Goal: Transaction & Acquisition: Purchase product/service

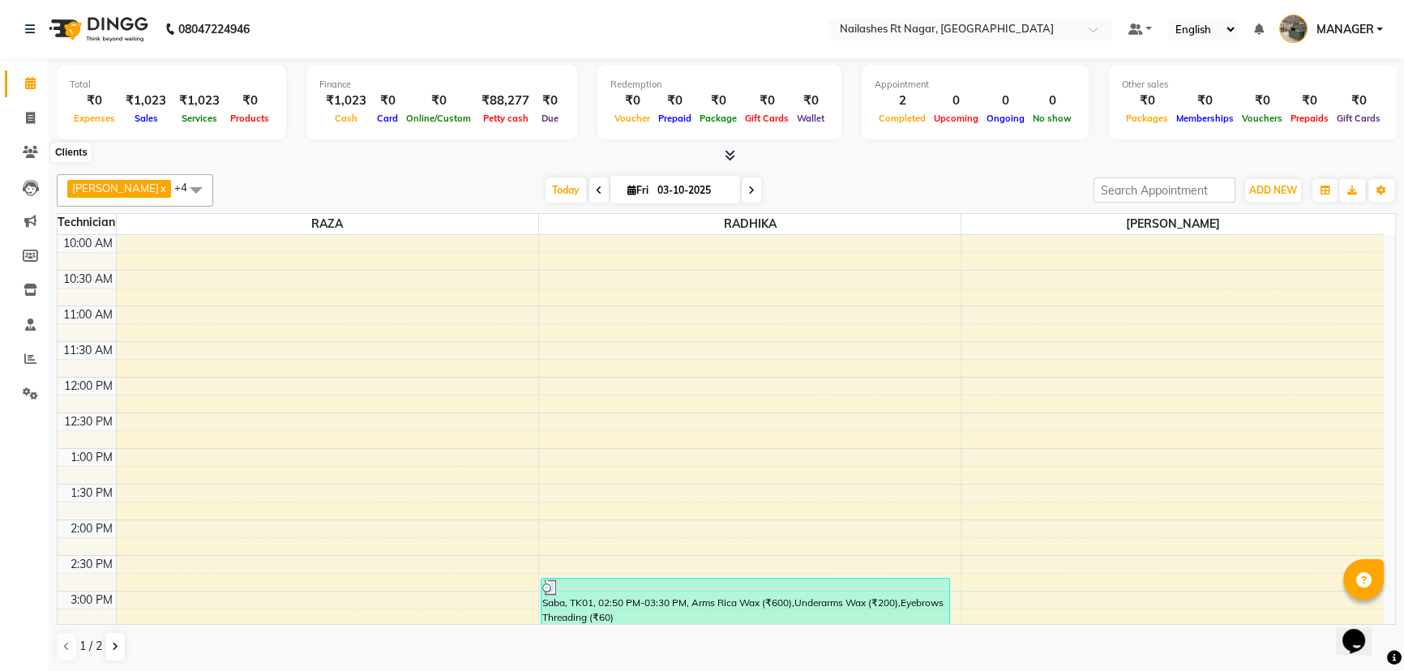
scroll to position [220, 0]
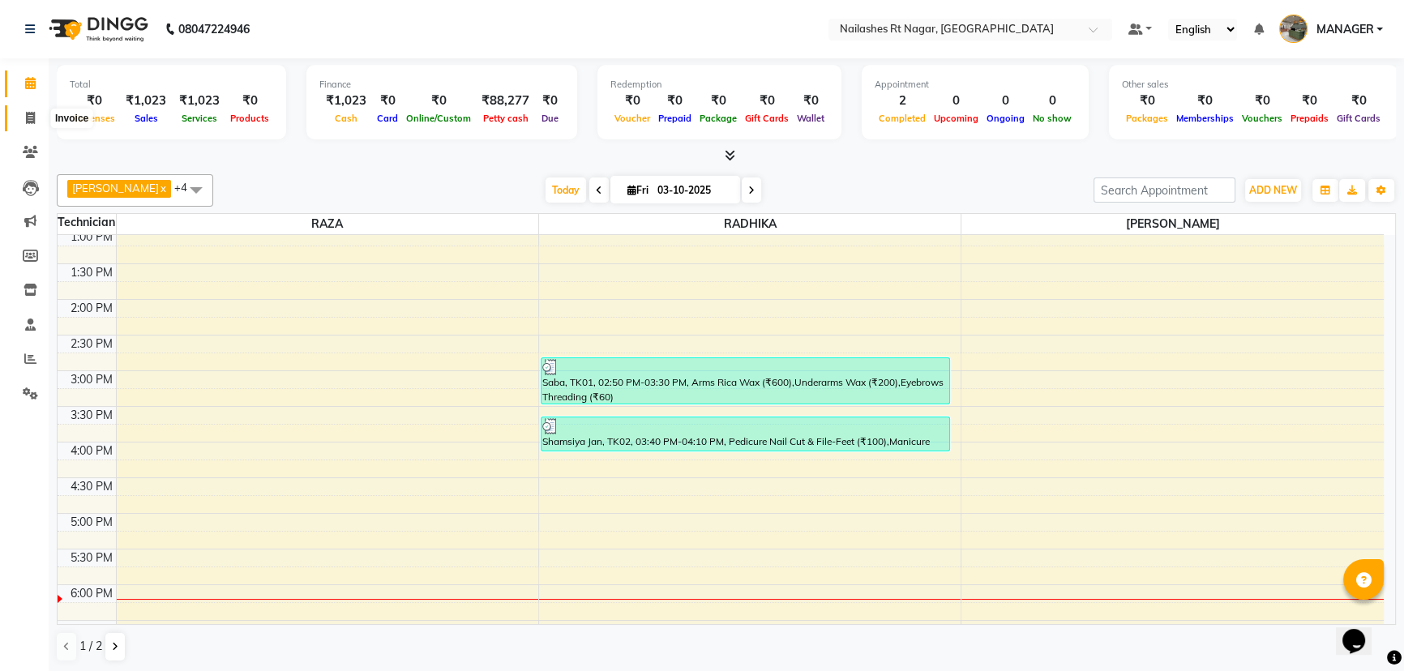
click at [28, 109] on span at bounding box center [30, 118] width 28 height 19
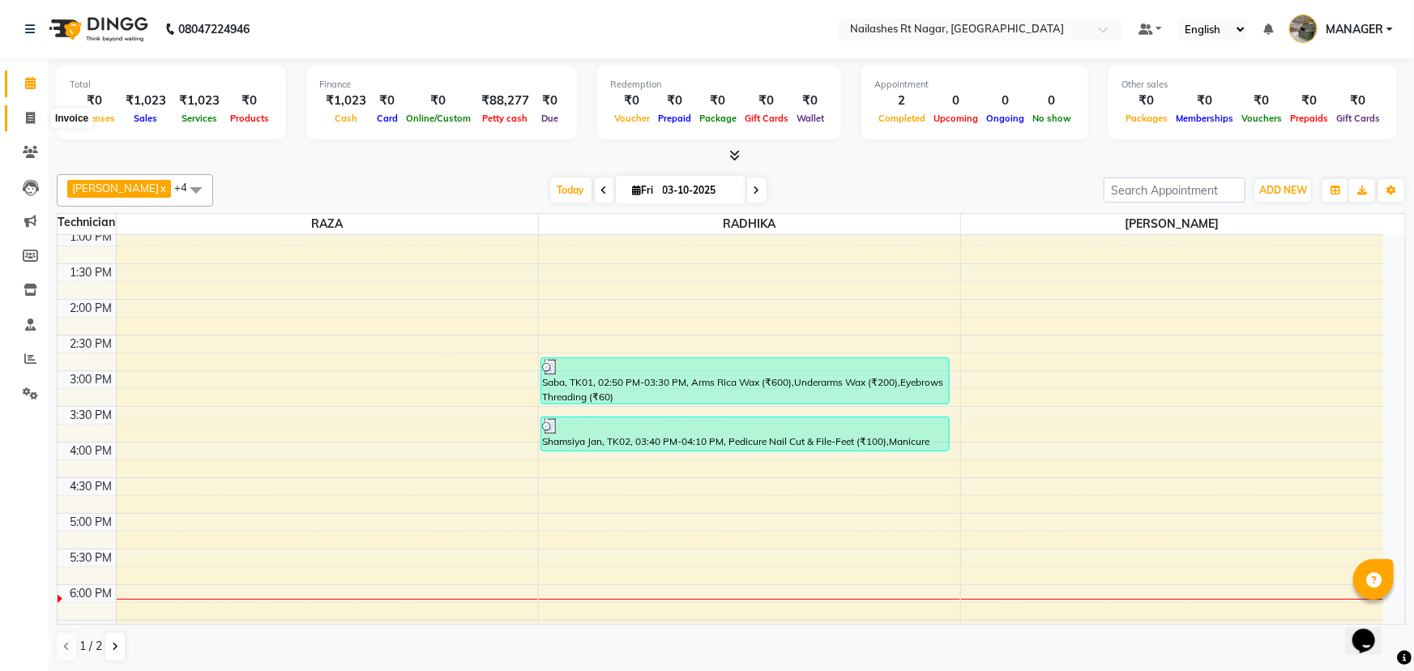
select select "8624"
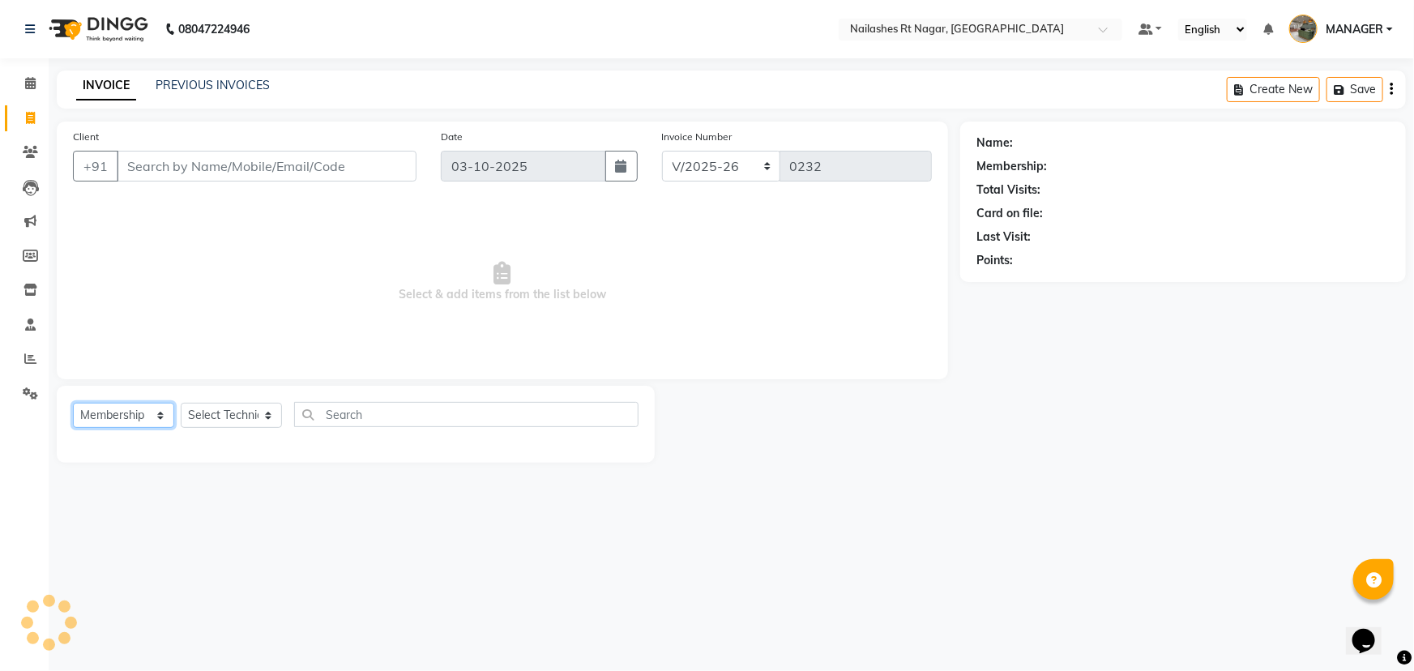
click at [156, 417] on select "Select Service Product Membership Package Voucher Prepaid Gift Card" at bounding box center [123, 415] width 101 height 25
select select "service"
click at [73, 403] on select "Select Service Product Membership Package Voucher Prepaid Gift Card" at bounding box center [123, 415] width 101 height 25
click at [264, 408] on select "Select Technician [PERSON_NAME] MANAGER RADHIKA [PERSON_NAME] [PERSON_NAME] [PE…" at bounding box center [231, 415] width 101 height 25
select select "92160"
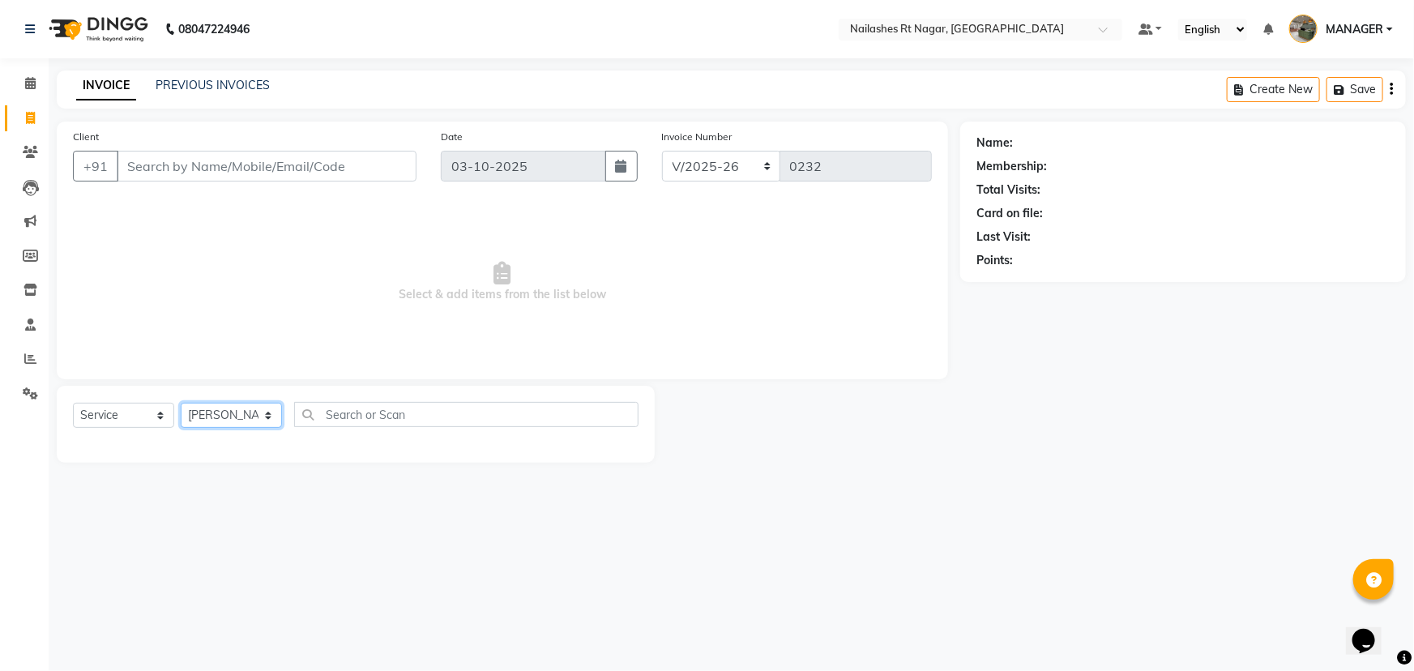
click at [181, 403] on select "Select Technician [PERSON_NAME] MANAGER RADHIKA [PERSON_NAME] [PERSON_NAME] [PE…" at bounding box center [231, 415] width 101 height 25
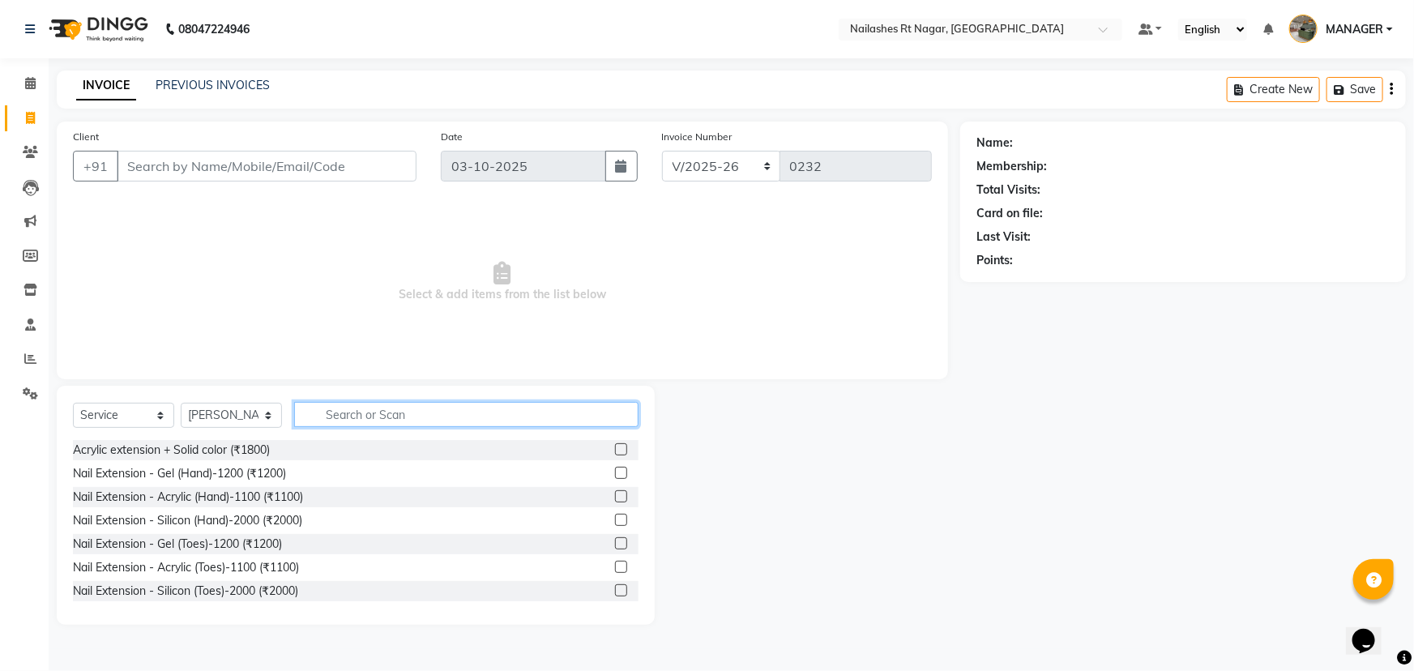
click at [348, 417] on input "text" at bounding box center [466, 414] width 344 height 25
type input "rem"
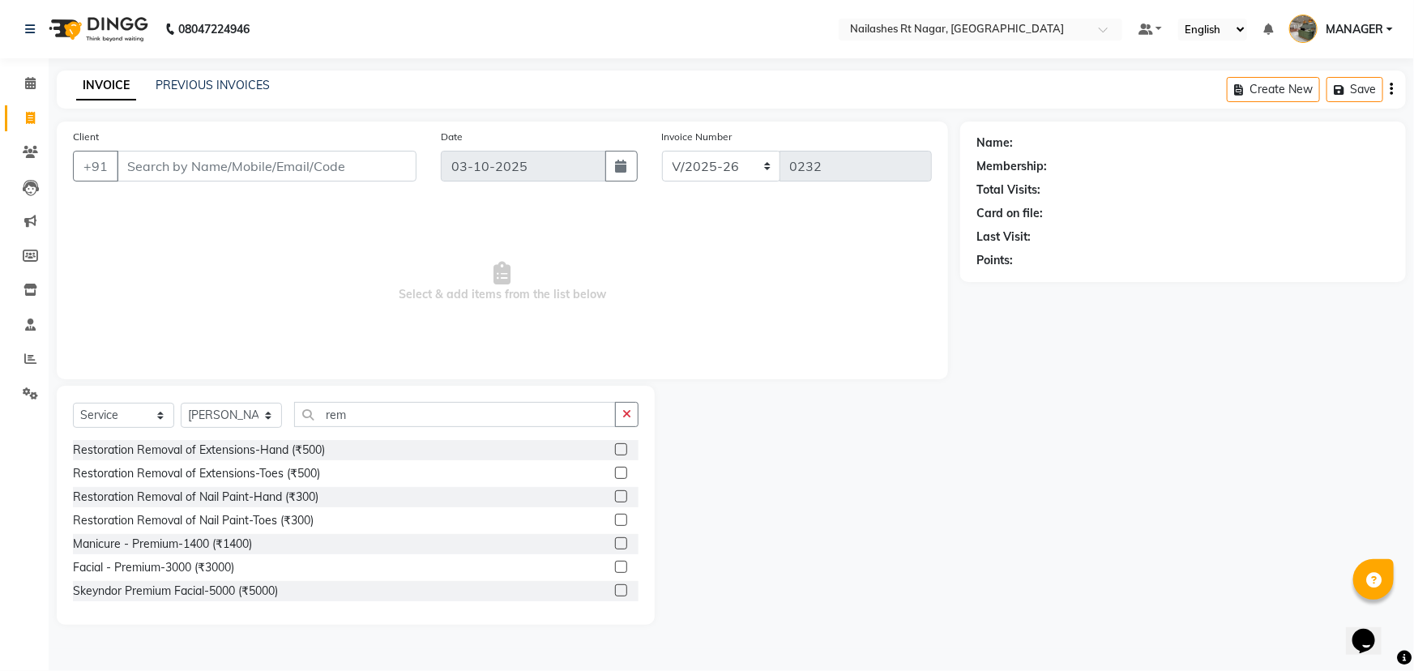
click at [347, 524] on div "Restoration Removal of Nail Paint-Toes (₹300)" at bounding box center [356, 521] width 566 height 20
click at [616, 525] on div at bounding box center [627, 521] width 24 height 20
click at [615, 516] on label at bounding box center [621, 520] width 12 height 12
click at [615, 516] on input "checkbox" at bounding box center [620, 520] width 11 height 11
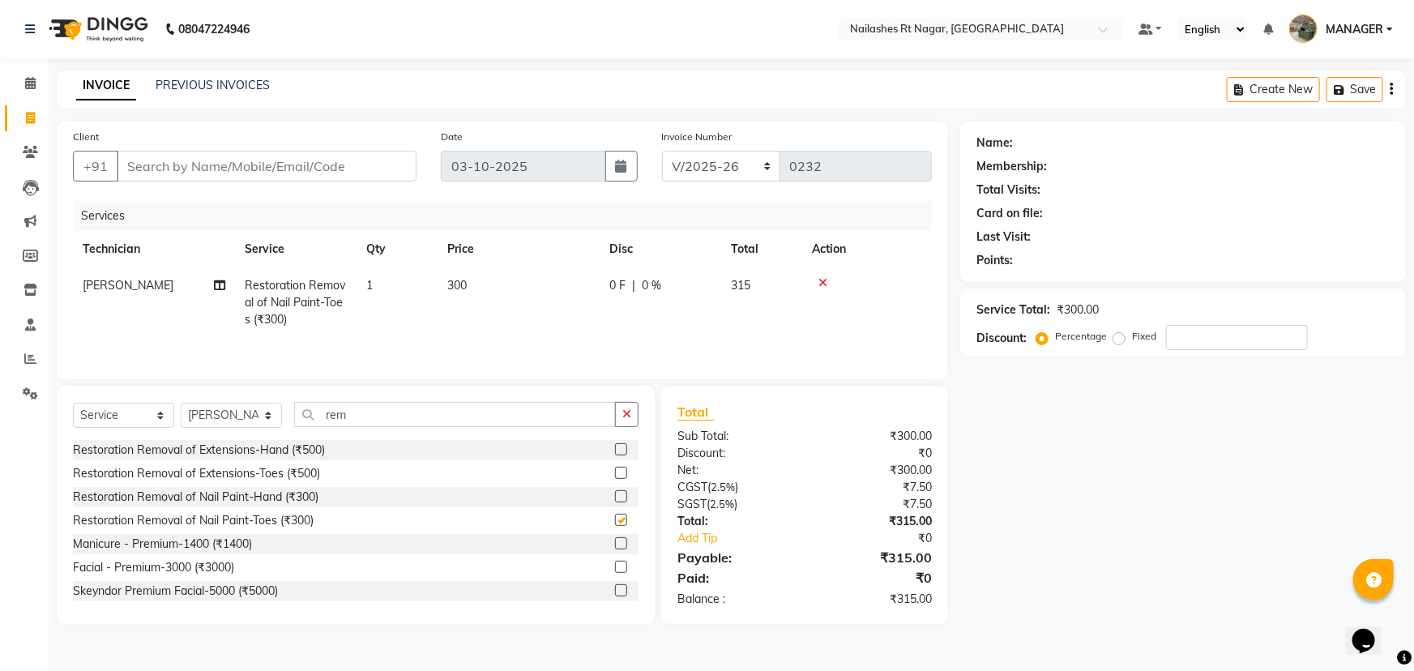
checkbox input "false"
click at [464, 423] on input "rem" at bounding box center [455, 414] width 322 height 25
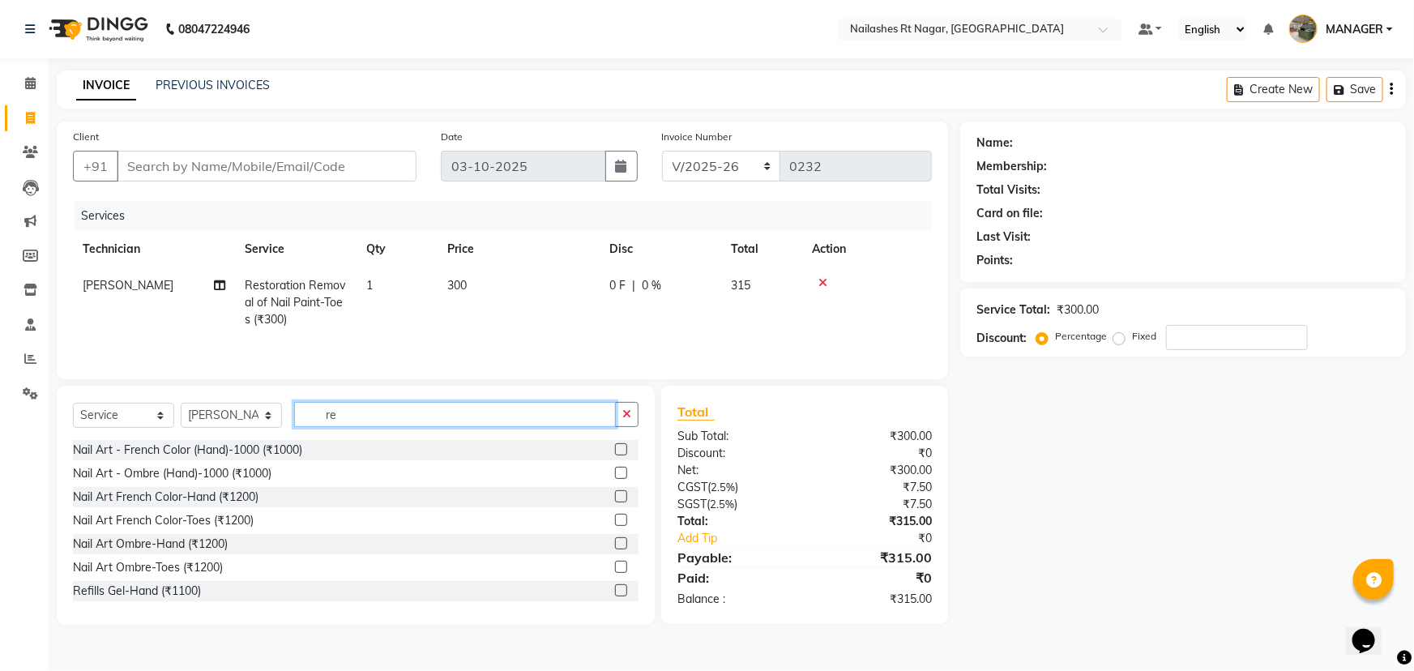
type input "r"
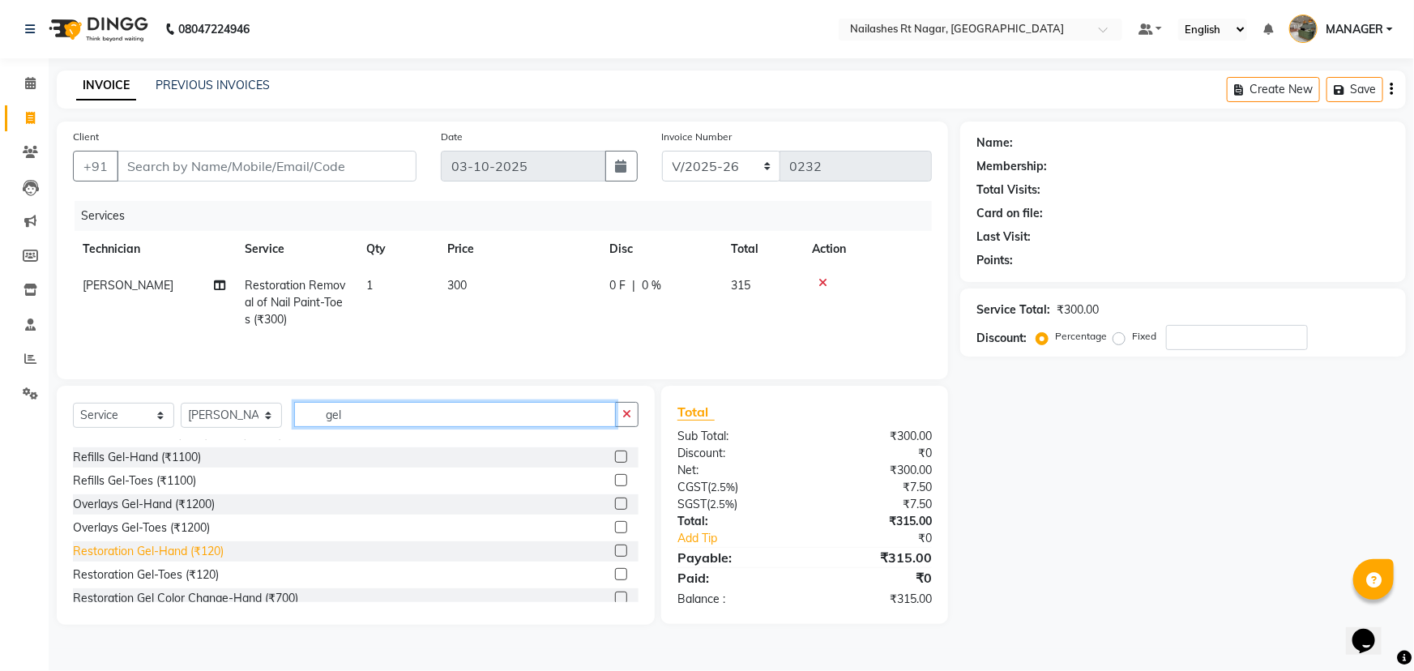
scroll to position [73, 0]
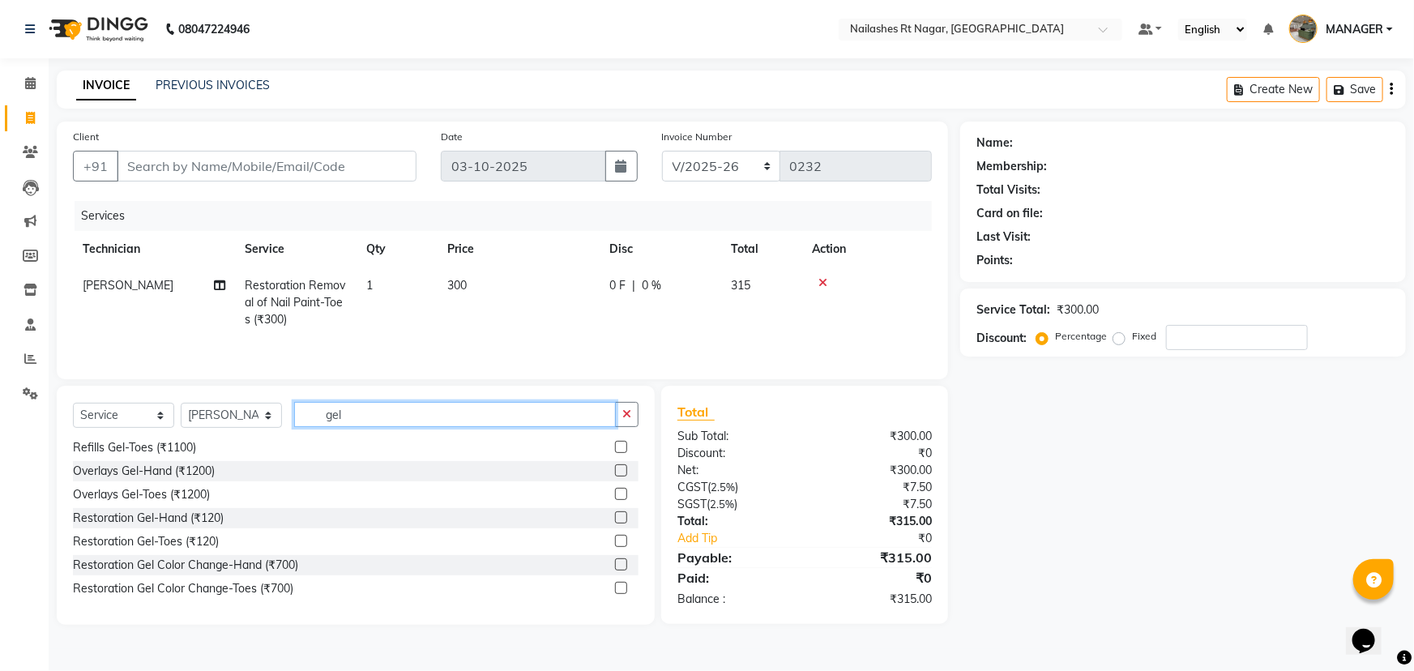
click at [364, 416] on input "gel" at bounding box center [455, 414] width 322 height 25
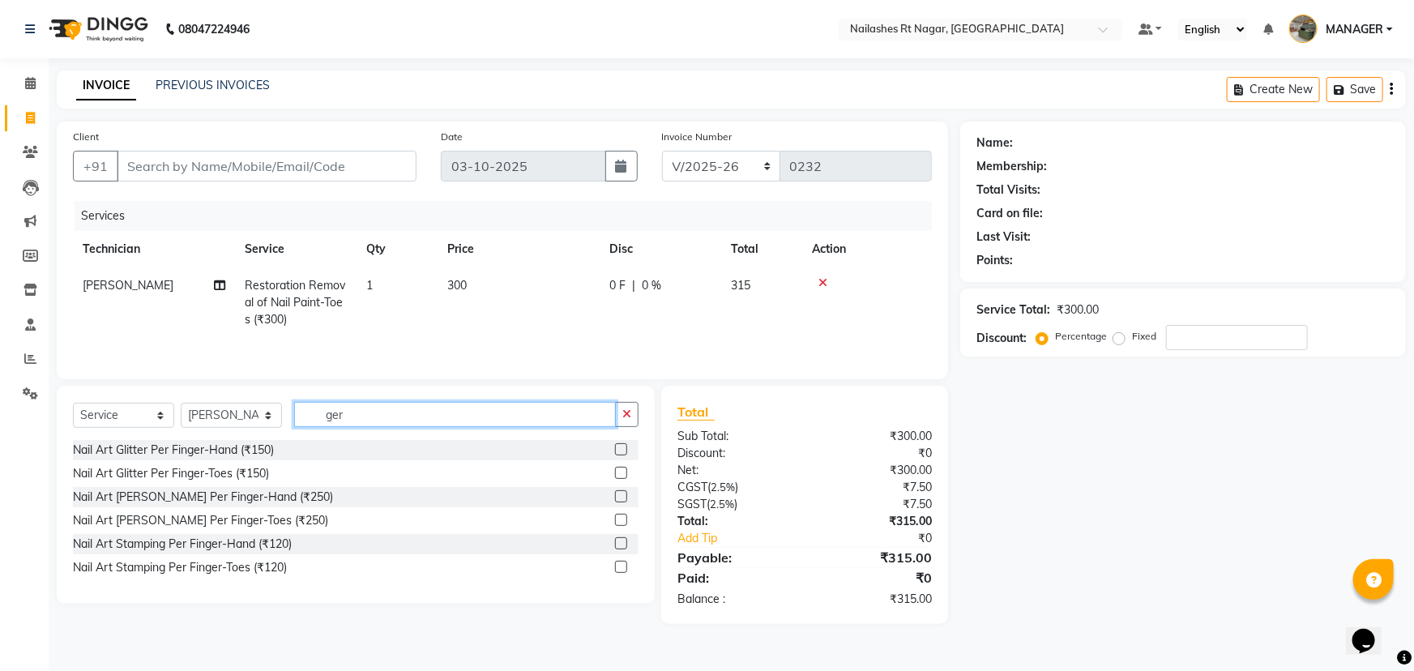
type input "ger"
click at [304, 446] on div "Nail Art Glitter Per Finger-Hand (₹150)" at bounding box center [356, 450] width 566 height 20
click at [624, 452] on label at bounding box center [621, 449] width 12 height 12
click at [624, 452] on input "checkbox" at bounding box center [620, 450] width 11 height 11
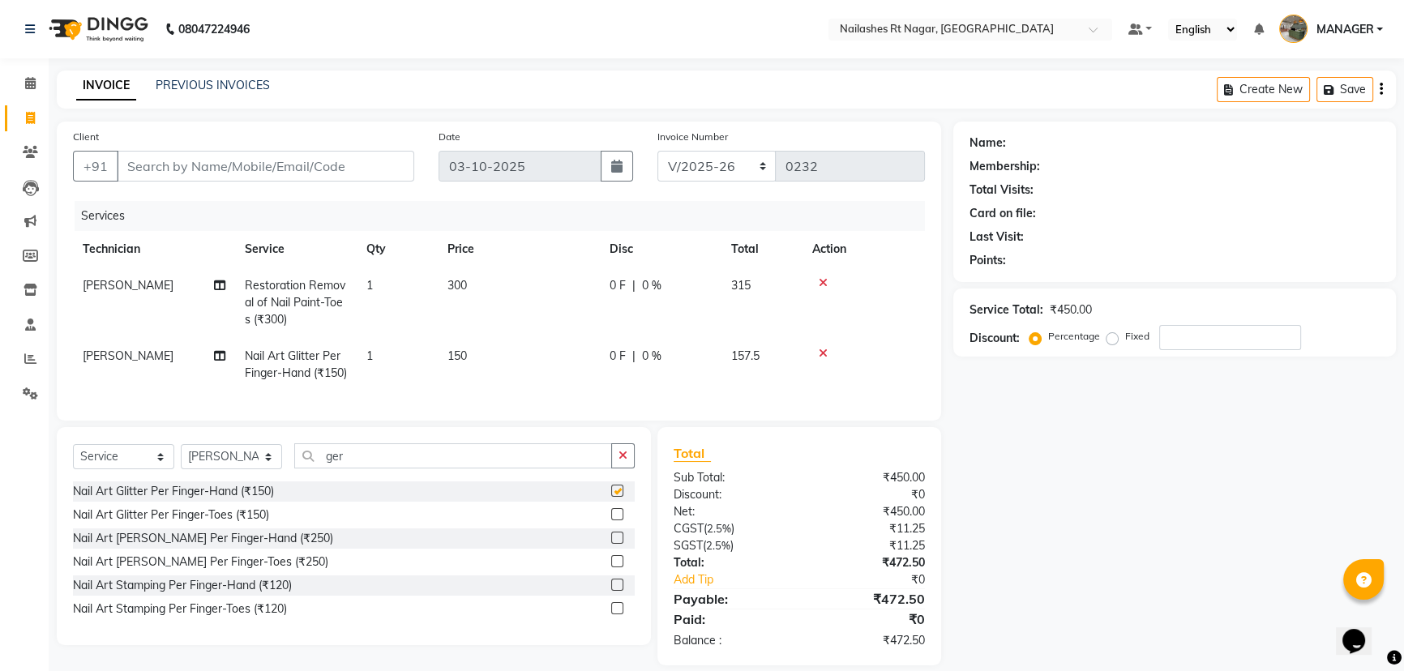
checkbox input "false"
click at [624, 461] on icon "button" at bounding box center [622, 455] width 9 height 11
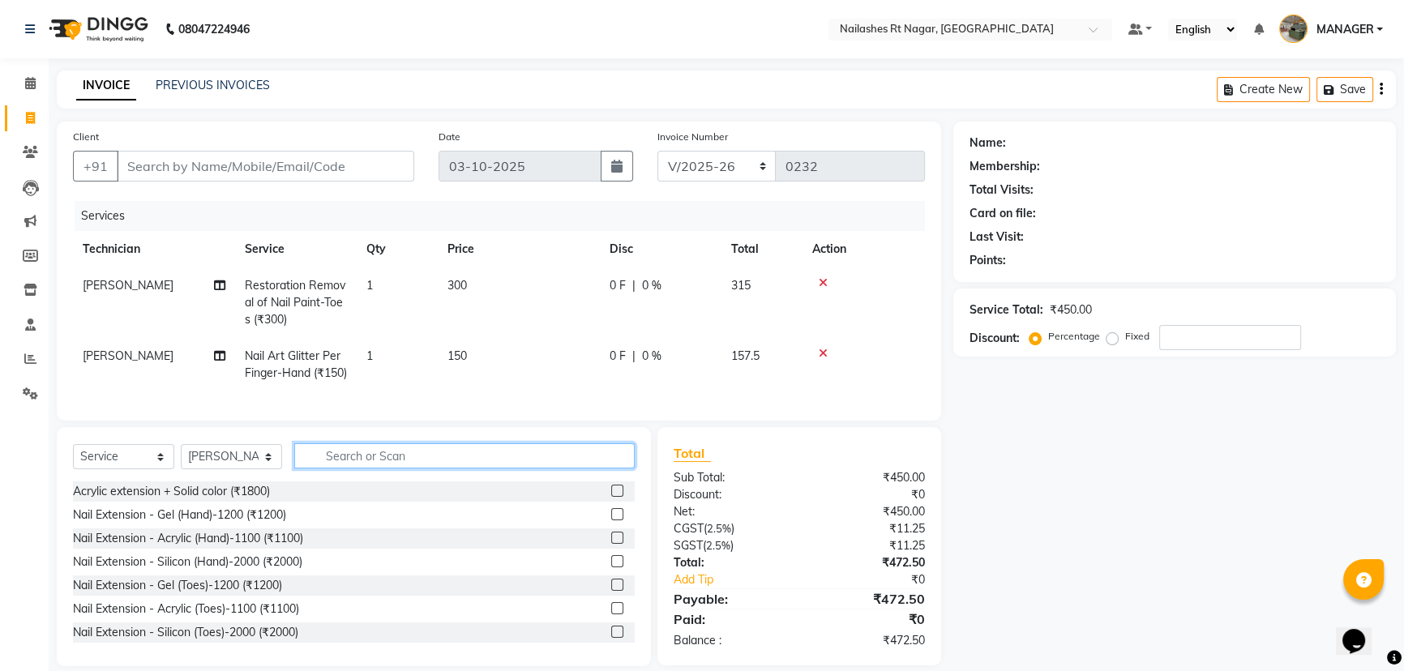
scroll to position [48, 0]
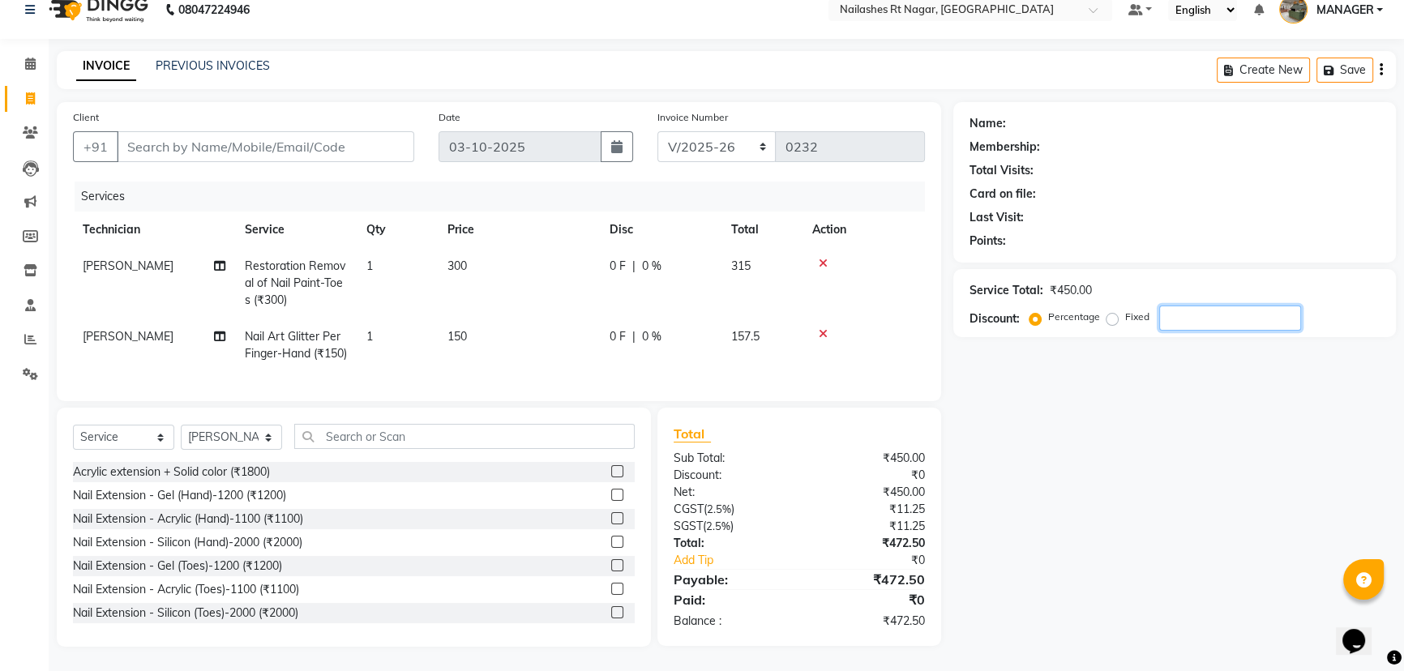
click at [1213, 280] on div "Service Total: ₹450.00 Discount: Percentage Fixed" at bounding box center [1174, 303] width 443 height 68
type input "10"
click at [1054, 409] on div "Name: Membership: Total Visits: Card on file: Last Visit: Points: Service Total…" at bounding box center [1180, 374] width 455 height 545
click at [1125, 310] on label "Fixed" at bounding box center [1137, 317] width 24 height 15
click at [1117, 311] on input "Fixed" at bounding box center [1115, 316] width 11 height 11
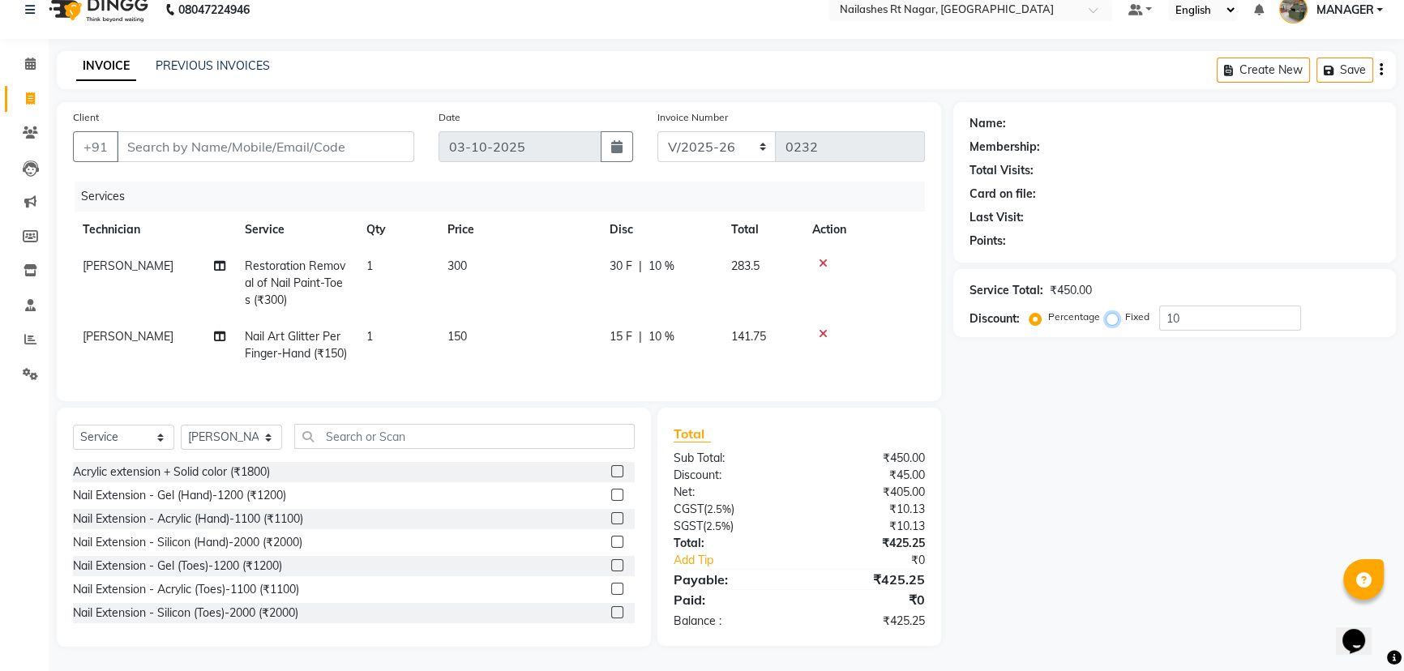
radio input "true"
click at [1048, 310] on label "Percentage" at bounding box center [1074, 317] width 52 height 15
click at [1033, 311] on input "Percentage" at bounding box center [1038, 316] width 11 height 11
radio input "true"
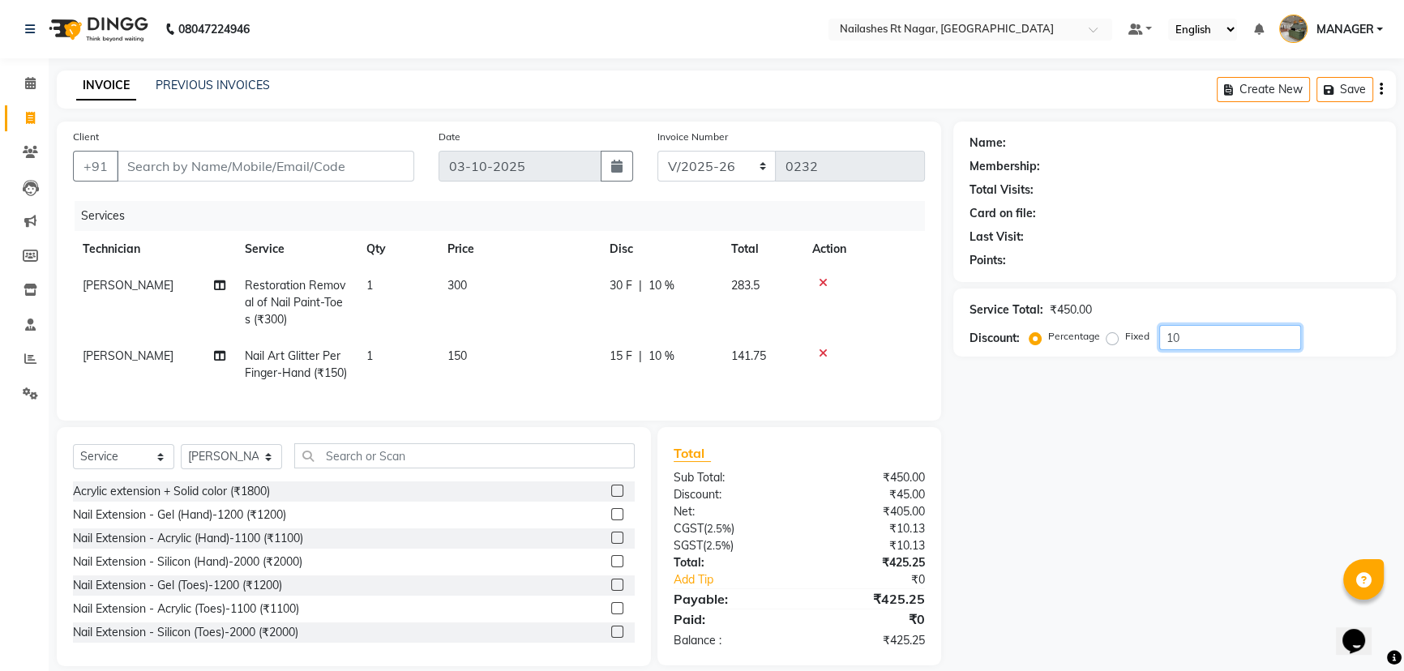
click at [1169, 336] on input "10" at bounding box center [1230, 337] width 142 height 25
click at [1214, 344] on input "10" at bounding box center [1230, 337] width 142 height 25
type input "1"
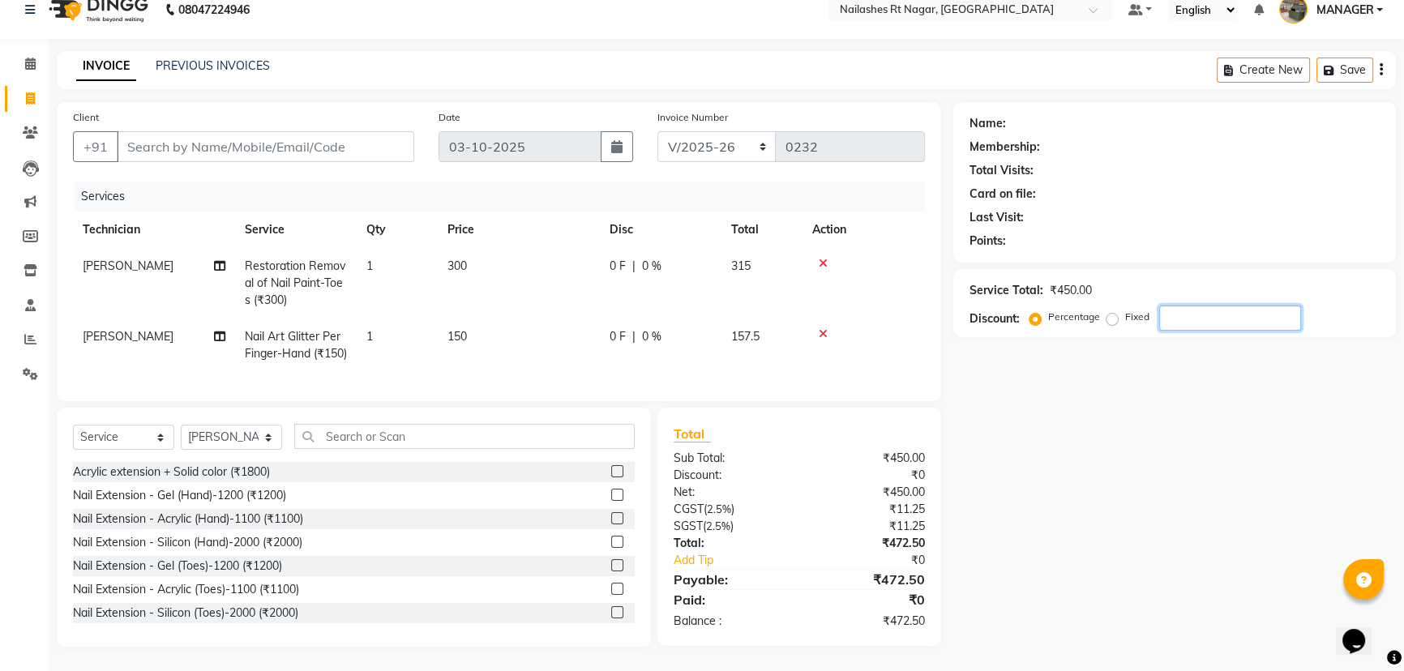
click at [1209, 306] on input "number" at bounding box center [1230, 318] width 142 height 25
click at [254, 131] on input "Client" at bounding box center [265, 146] width 297 height 31
drag, startPoint x: 1172, startPoint y: 295, endPoint x: 1182, endPoint y: 293, distance: 9.9
click at [1177, 306] on input "10" at bounding box center [1230, 318] width 142 height 25
type input "1"
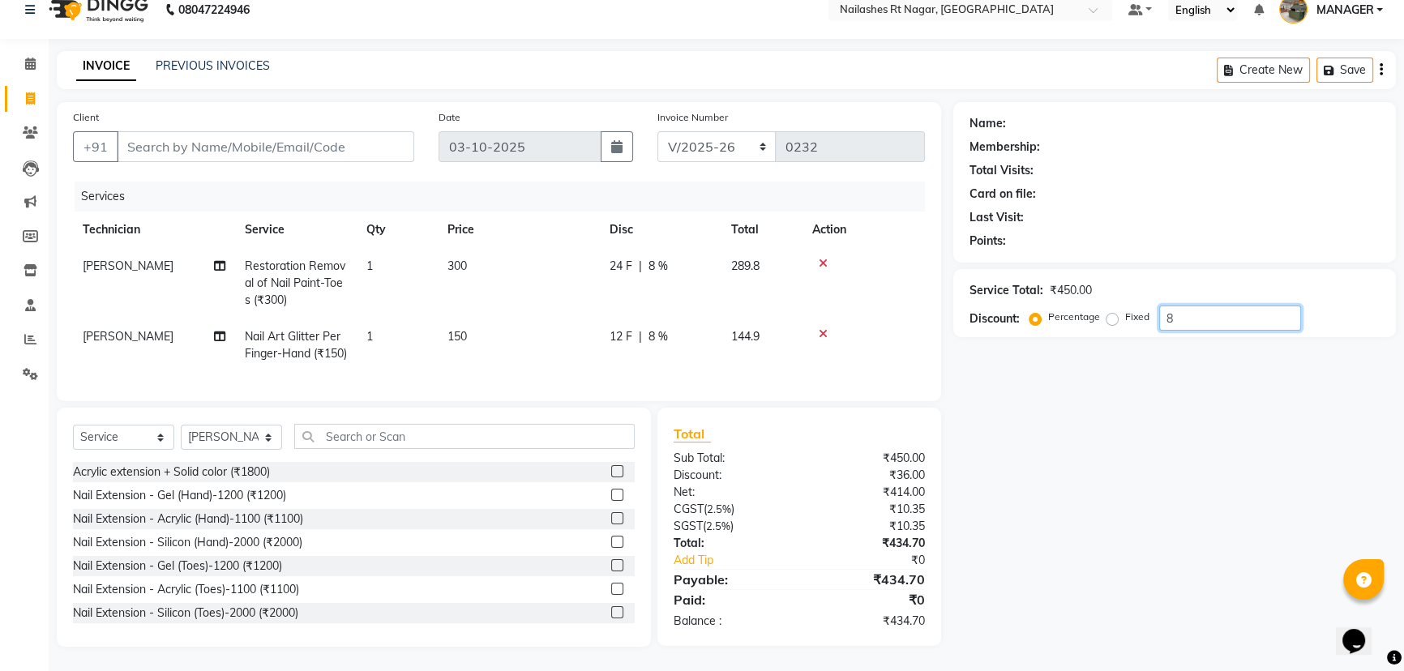
type input "8"
click at [1174, 357] on div "Name: Membership: Total Visits: Card on file: Last Visit: Points: Service Total…" at bounding box center [1180, 374] width 455 height 545
drag, startPoint x: 1191, startPoint y: 296, endPoint x: 1037, endPoint y: 428, distance: 202.9
click at [1037, 428] on div "Name: Membership: Total Visits: Card on file: Last Visit: Points: Service Total…" at bounding box center [1180, 374] width 455 height 545
click at [1224, 306] on input "8" at bounding box center [1230, 318] width 142 height 25
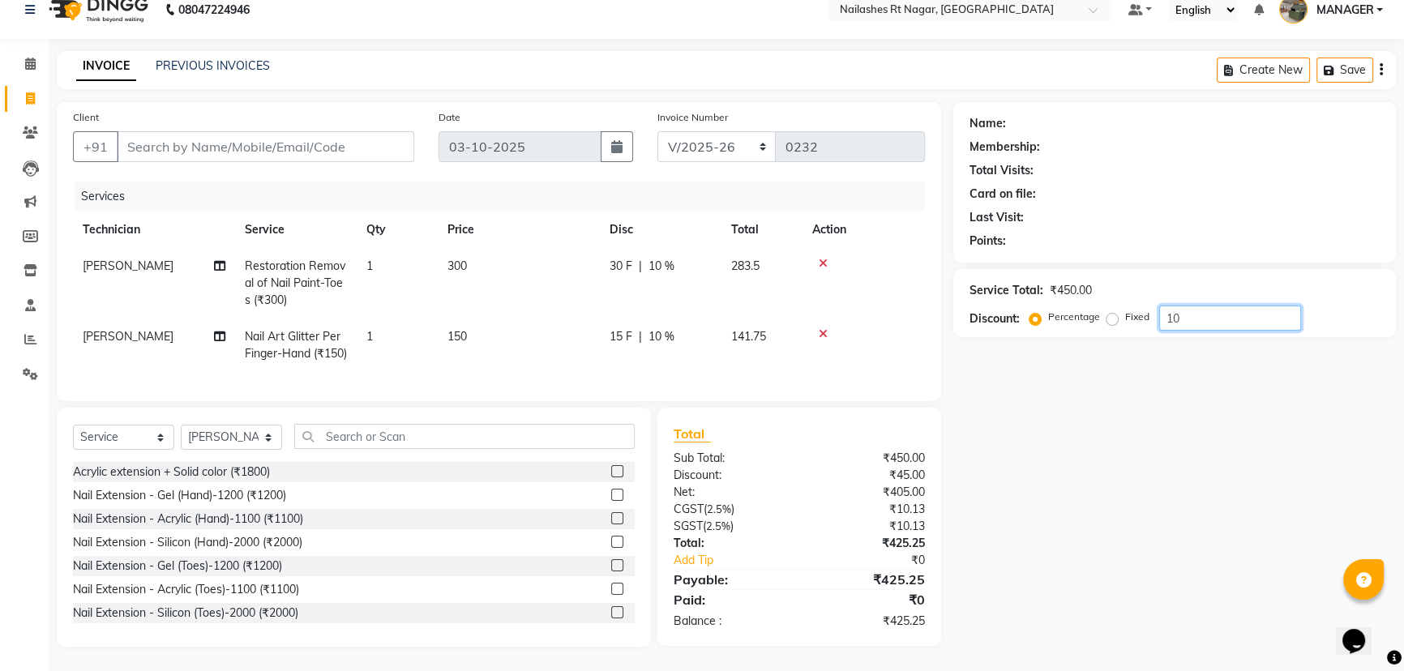
type input "10"
click at [195, 319] on td "[PERSON_NAME]" at bounding box center [154, 345] width 162 height 53
select select "92160"
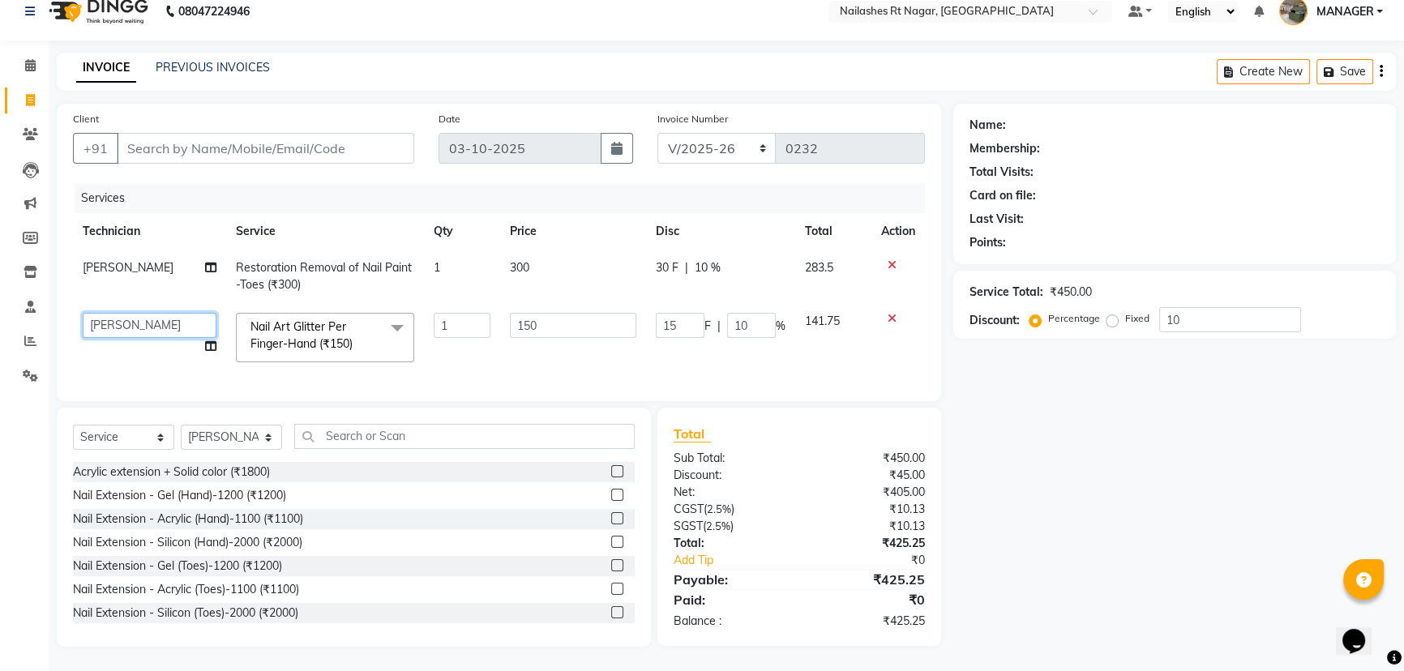
click at [195, 313] on select "[PERSON_NAME] MANAGER RADHIKA [PERSON_NAME] [PERSON_NAME] [PERSON_NAME]" at bounding box center [150, 325] width 134 height 25
drag, startPoint x: 316, startPoint y: 127, endPoint x: 340, endPoint y: 103, distance: 33.8
click at [317, 133] on input "Client" at bounding box center [265, 148] width 297 height 31
click at [331, 121] on div "Client +91" at bounding box center [244, 143] width 366 height 66
click at [276, 139] on input "Client" at bounding box center [265, 148] width 297 height 31
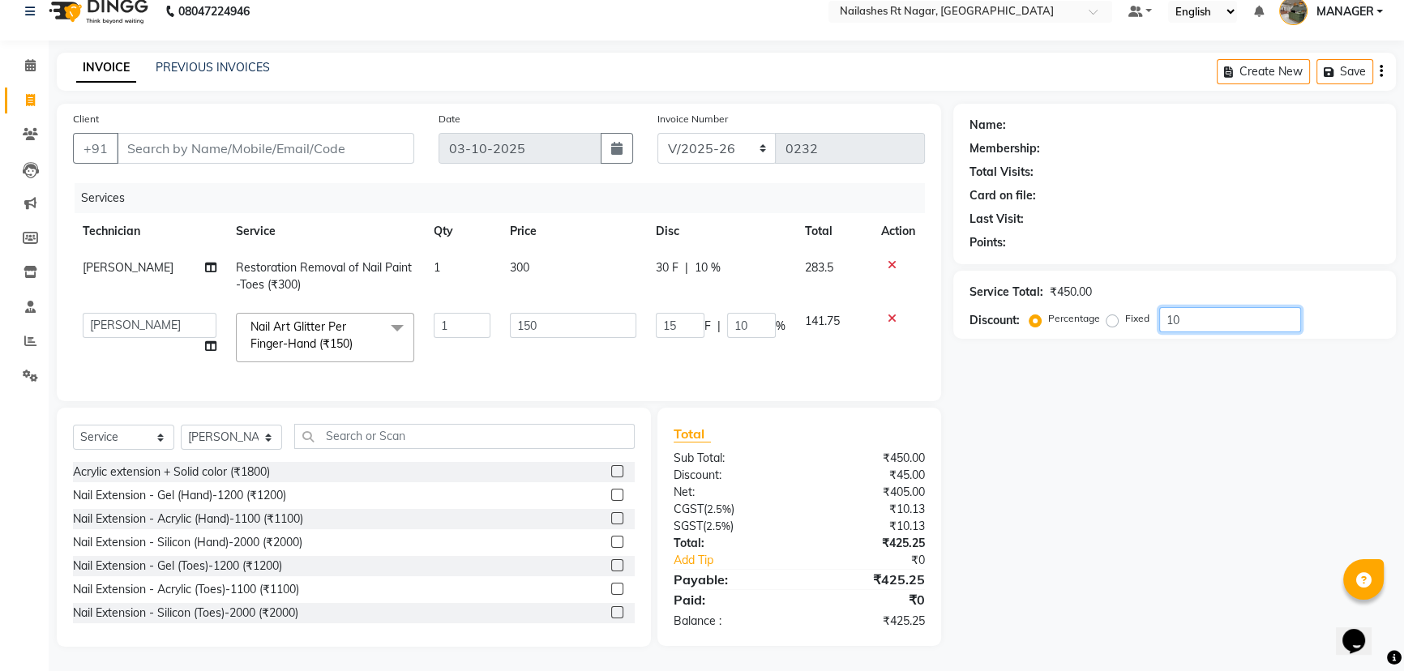
click at [1208, 307] on input "10" at bounding box center [1230, 319] width 142 height 25
click at [1362, 164] on div "Total Visits:" at bounding box center [1174, 172] width 410 height 17
click at [520, 260] on span "300" at bounding box center [519, 267] width 19 height 15
select select "92160"
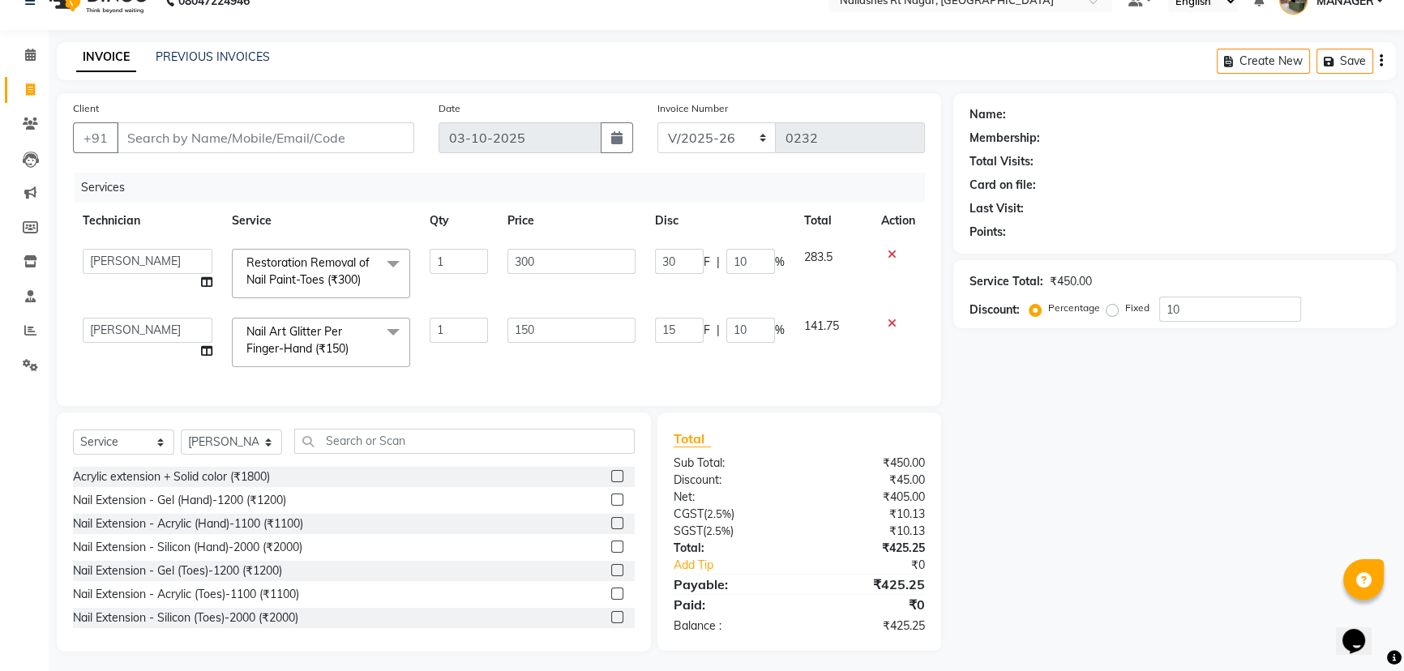
click at [894, 253] on icon at bounding box center [891, 254] width 9 height 11
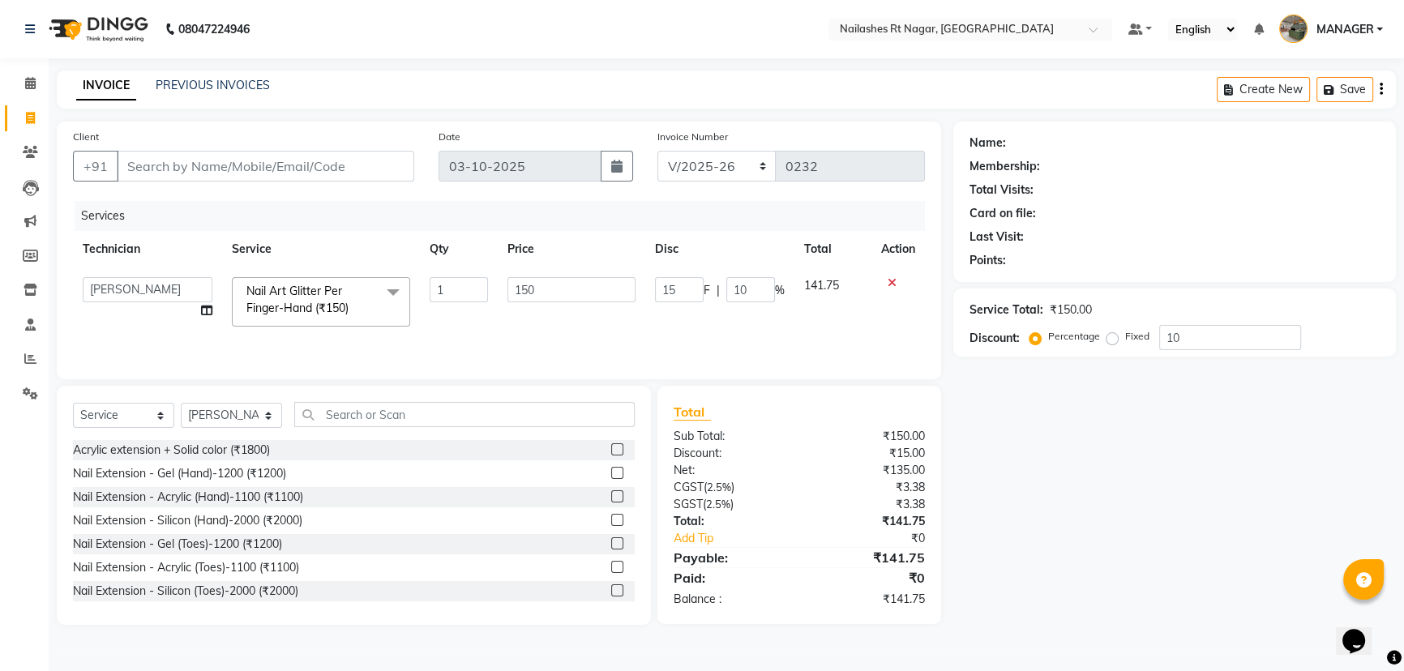
scroll to position [0, 0]
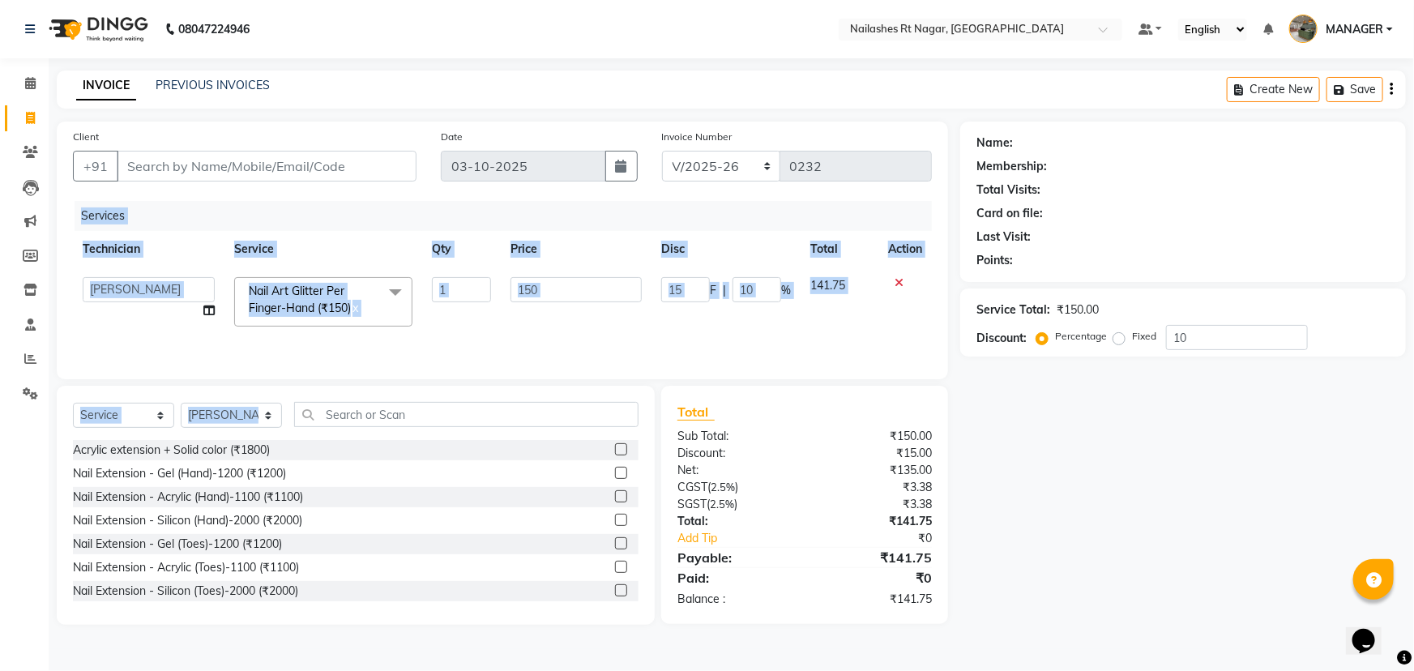
drag, startPoint x: 370, startPoint y: 374, endPoint x: 392, endPoint y: 413, distance: 43.9
click at [391, 402] on div "Client +91 Date [DATE] Invoice Number BTH/2025-26 RED/2025-26 V/2025 V/[PHONE_N…" at bounding box center [503, 373] width 916 height 503
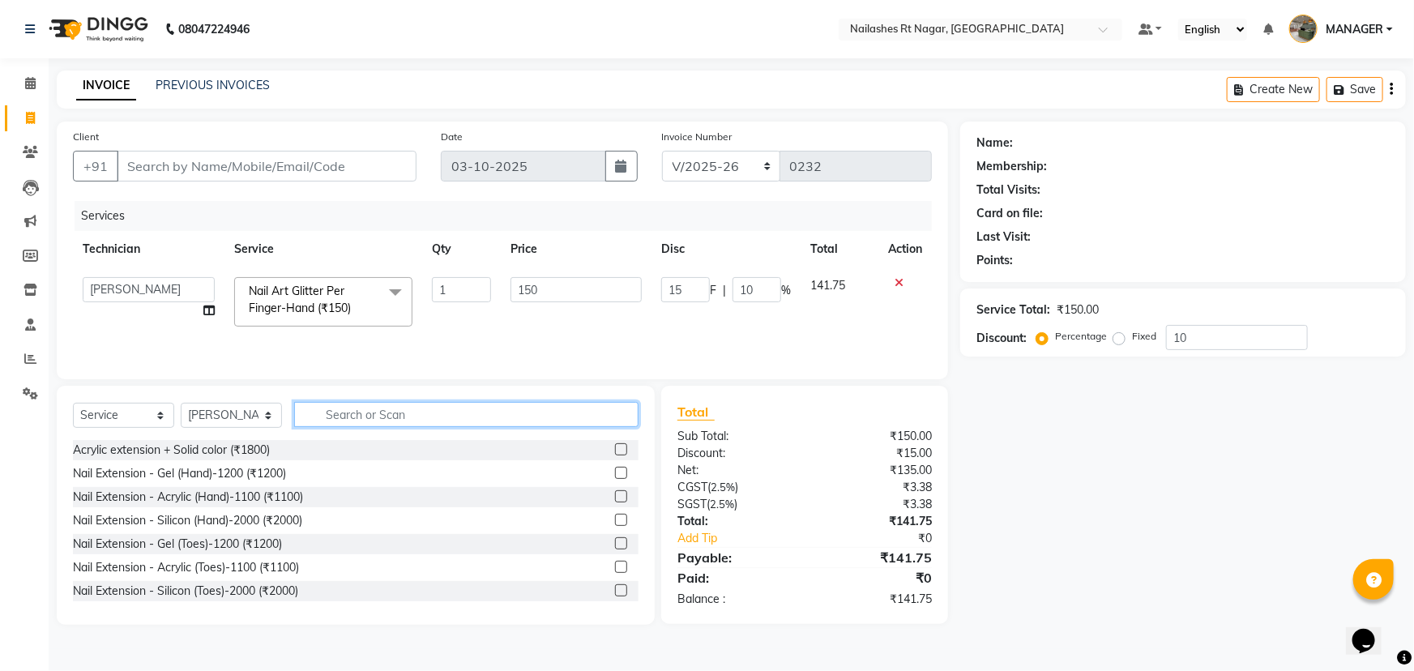
drag, startPoint x: 400, startPoint y: 427, endPoint x: 428, endPoint y: 404, distance: 36.2
click at [407, 421] on input "text" at bounding box center [466, 414] width 344 height 25
click at [430, 409] on input "text" at bounding box center [466, 414] width 344 height 25
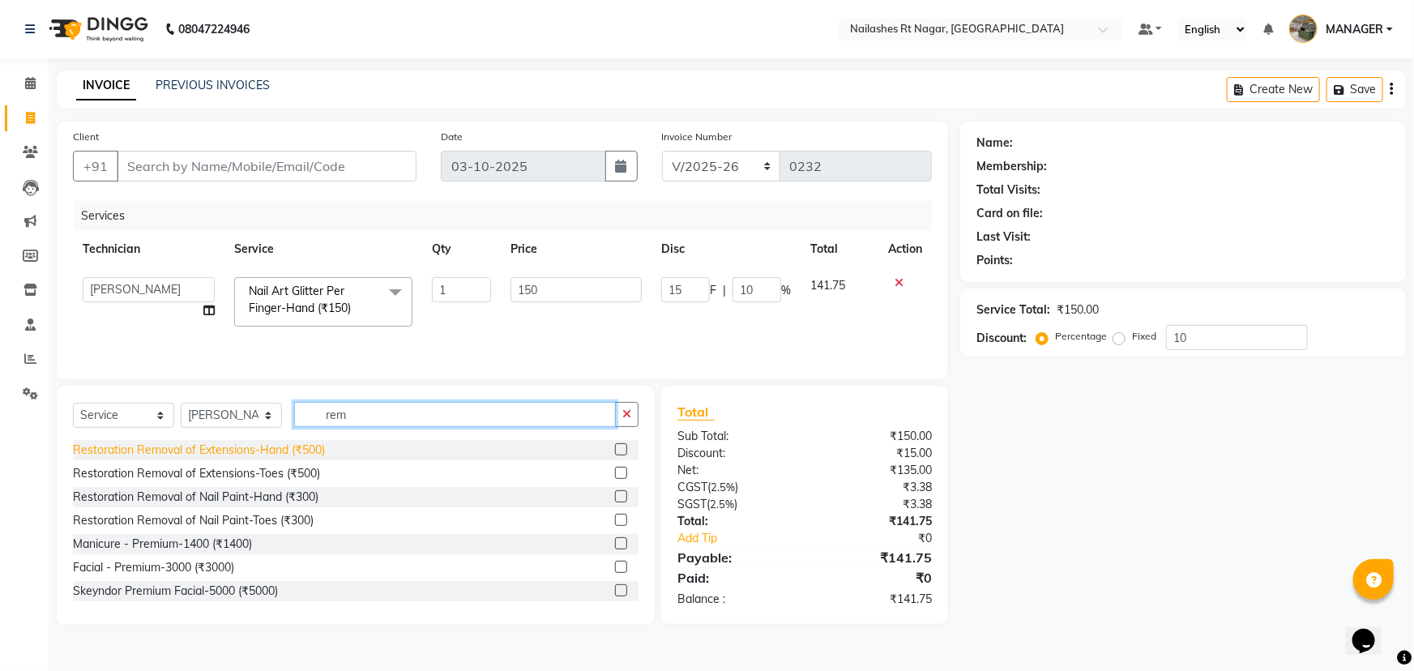
type input "rem"
click at [280, 450] on div "Restoration Removal of Extensions-Hand (₹500)" at bounding box center [199, 450] width 252 height 17
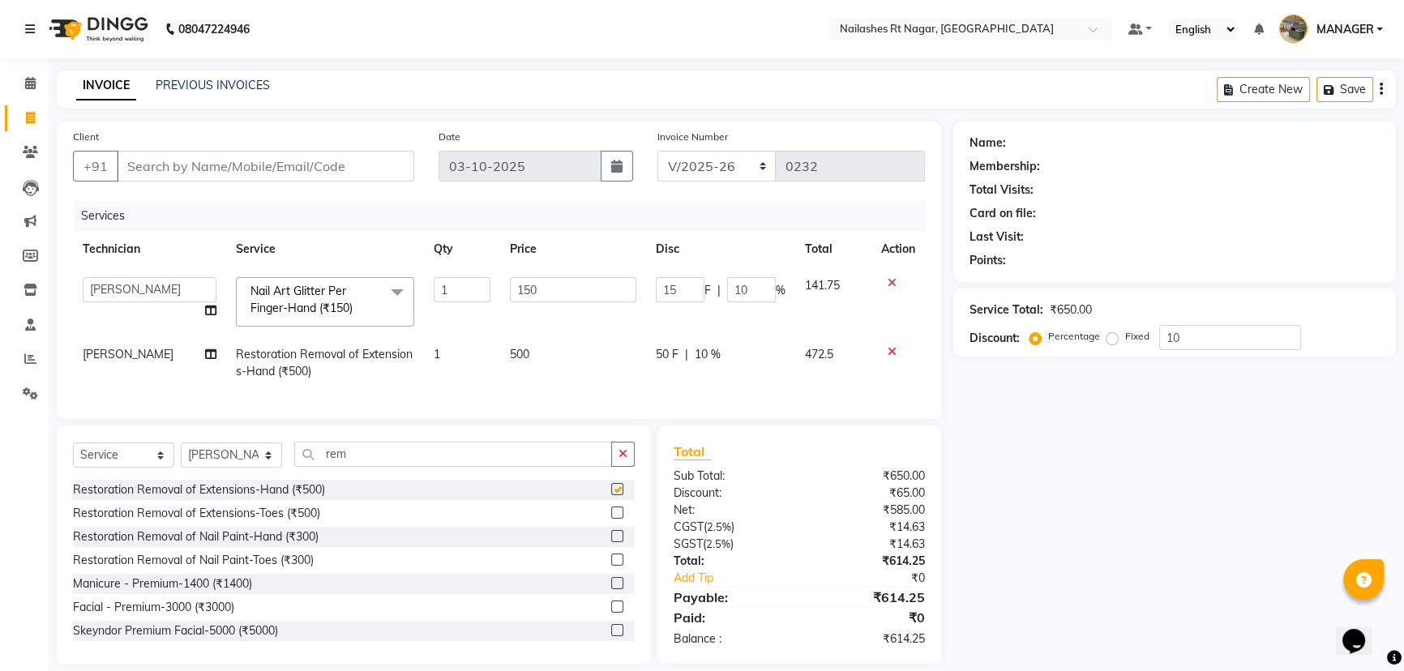
checkbox input "false"
click at [1050, 504] on div "Name: Membership: Total Visits: Card on file: Last Visit: Points: Service Total…" at bounding box center [1180, 393] width 455 height 543
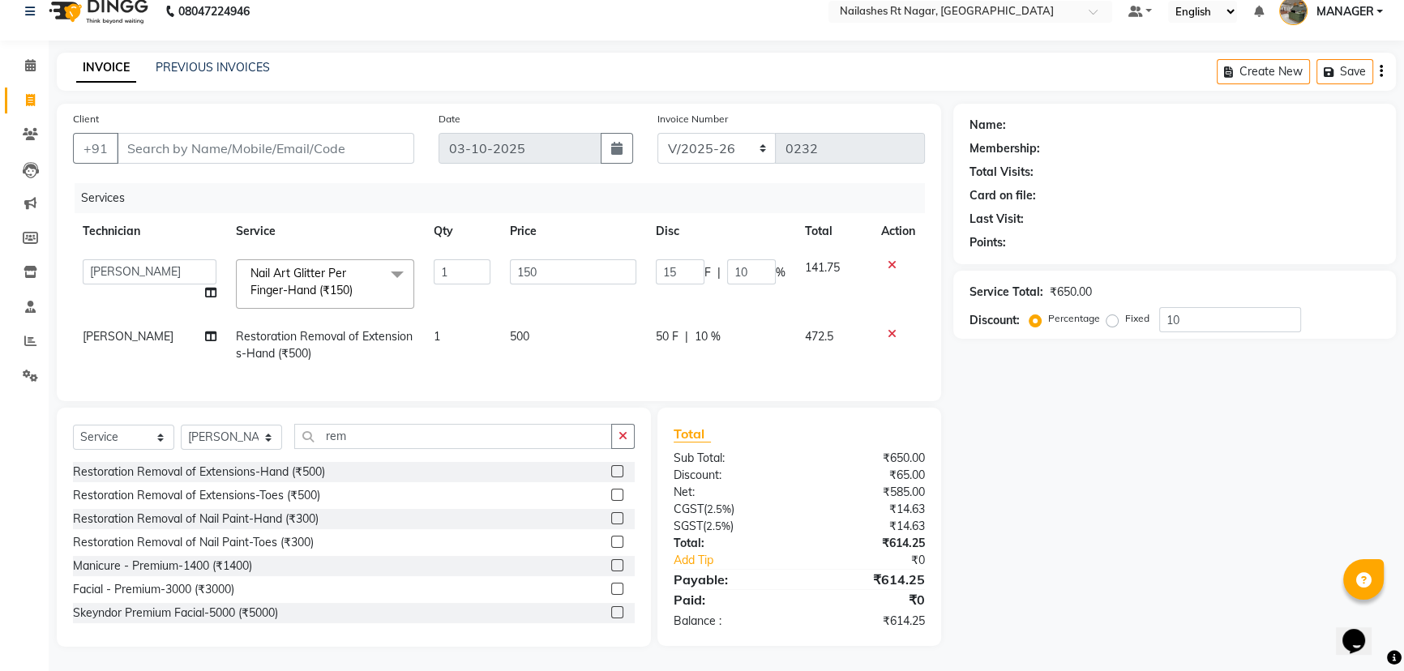
click at [1210, 324] on div "Service Total: ₹650.00 Discount: Percentage Fixed 10" at bounding box center [1174, 305] width 443 height 68
click at [1207, 314] on input "10" at bounding box center [1230, 319] width 142 height 25
type input "1"
type input "1.5"
type input "1"
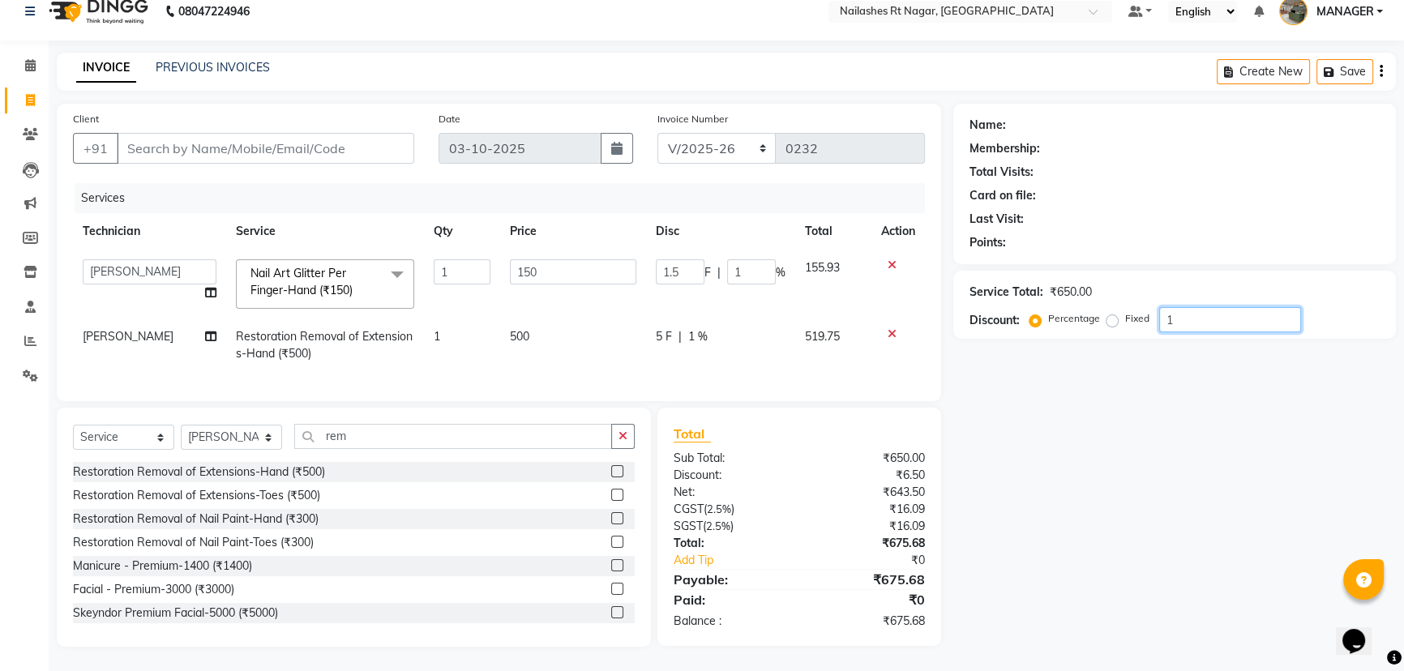
type input "12"
type input "18"
type input "12"
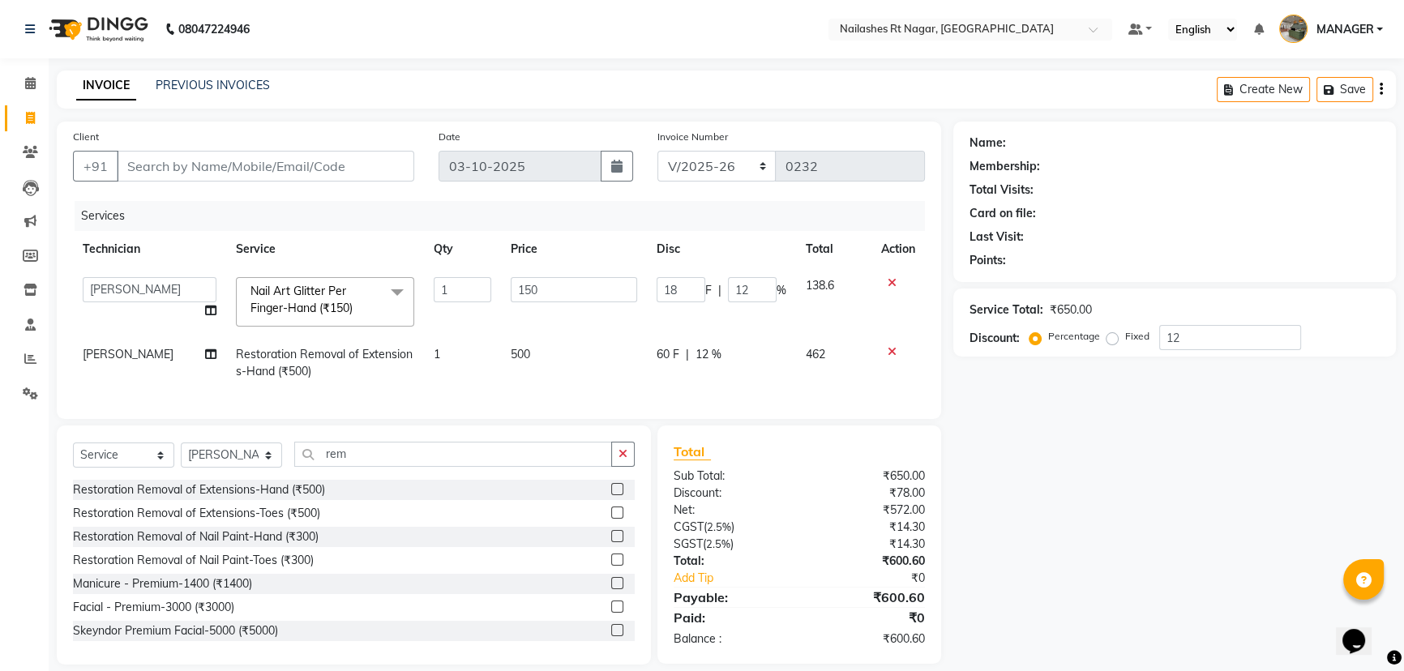
click at [1118, 457] on div "Name: Membership: Total Visits: Card on file: Last Visit: Points: Service Total…" at bounding box center [1180, 393] width 455 height 543
click at [1218, 344] on input "12" at bounding box center [1230, 337] width 142 height 25
type input "1"
type input "1.5"
type input "1"
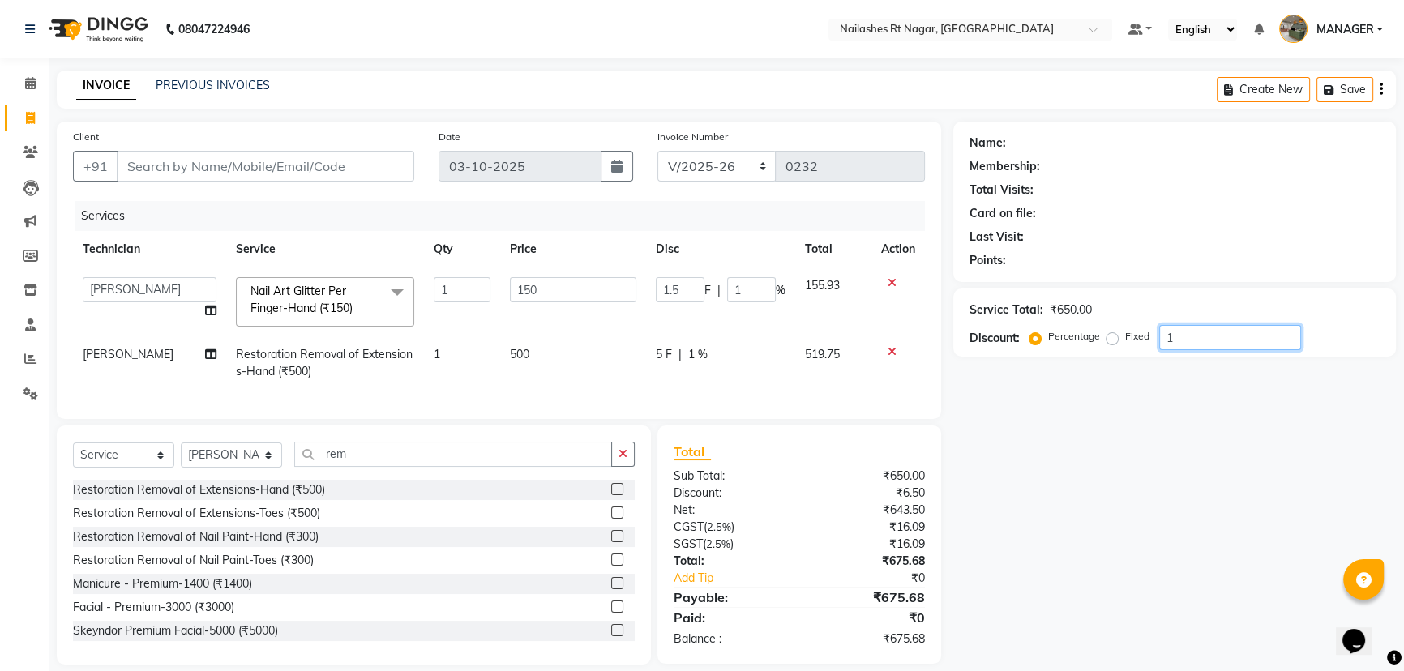
type input "11"
type input "16.5"
type input "11"
click at [1212, 344] on input "11" at bounding box center [1230, 337] width 142 height 25
type input "1"
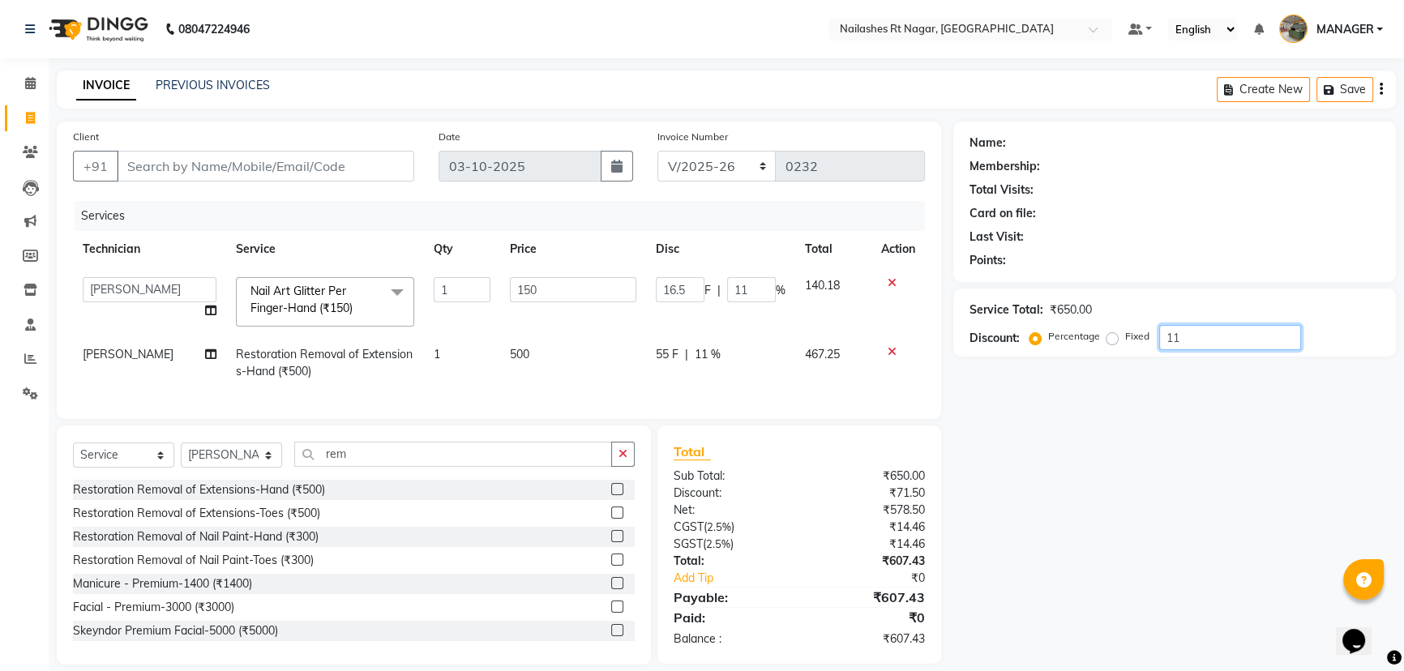
type input "1.5"
type input "1"
type input "10"
type input "15"
type input "10"
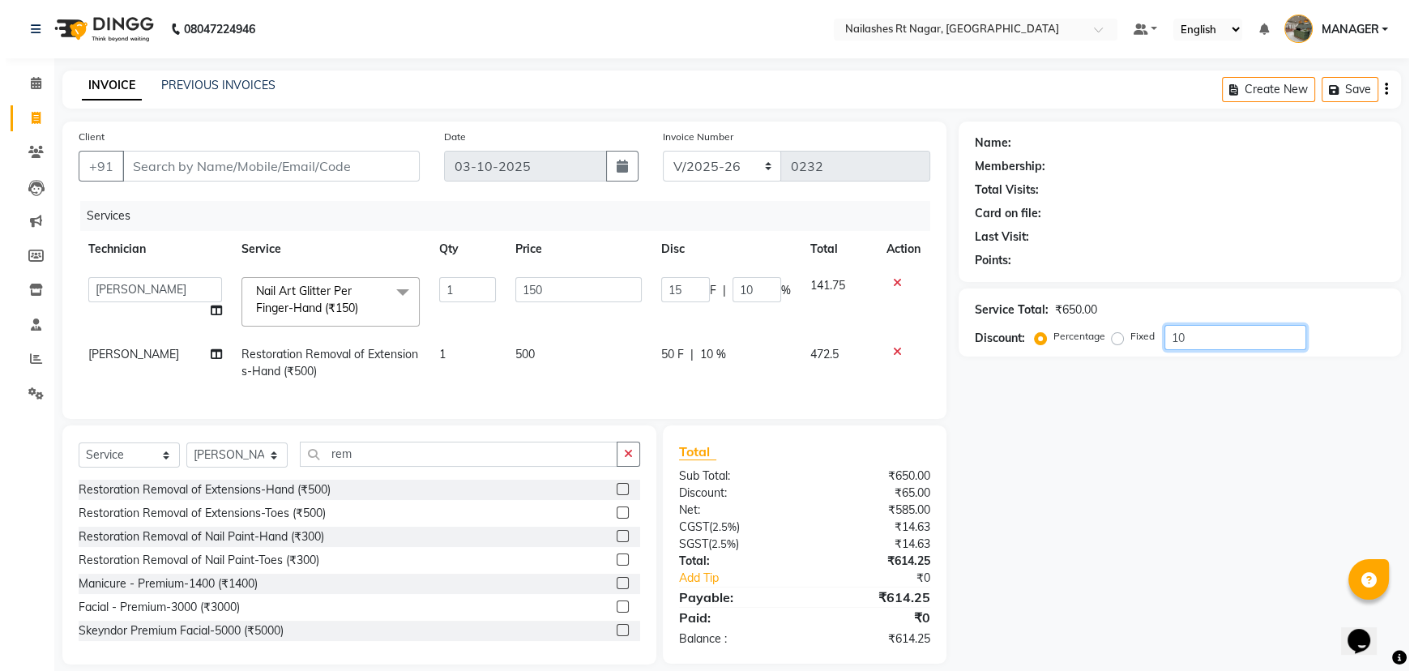
scroll to position [28, 0]
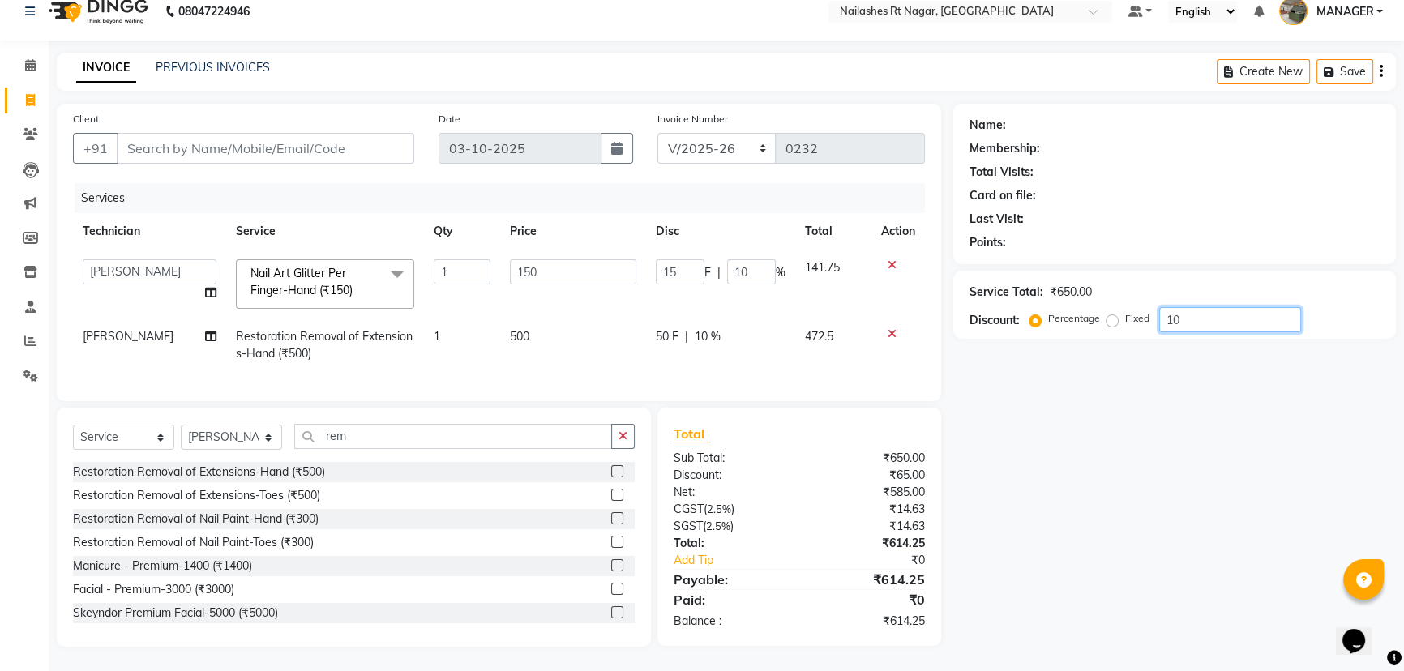
type input "10"
click at [584, 264] on input "150" at bounding box center [573, 271] width 126 height 25
type input "170"
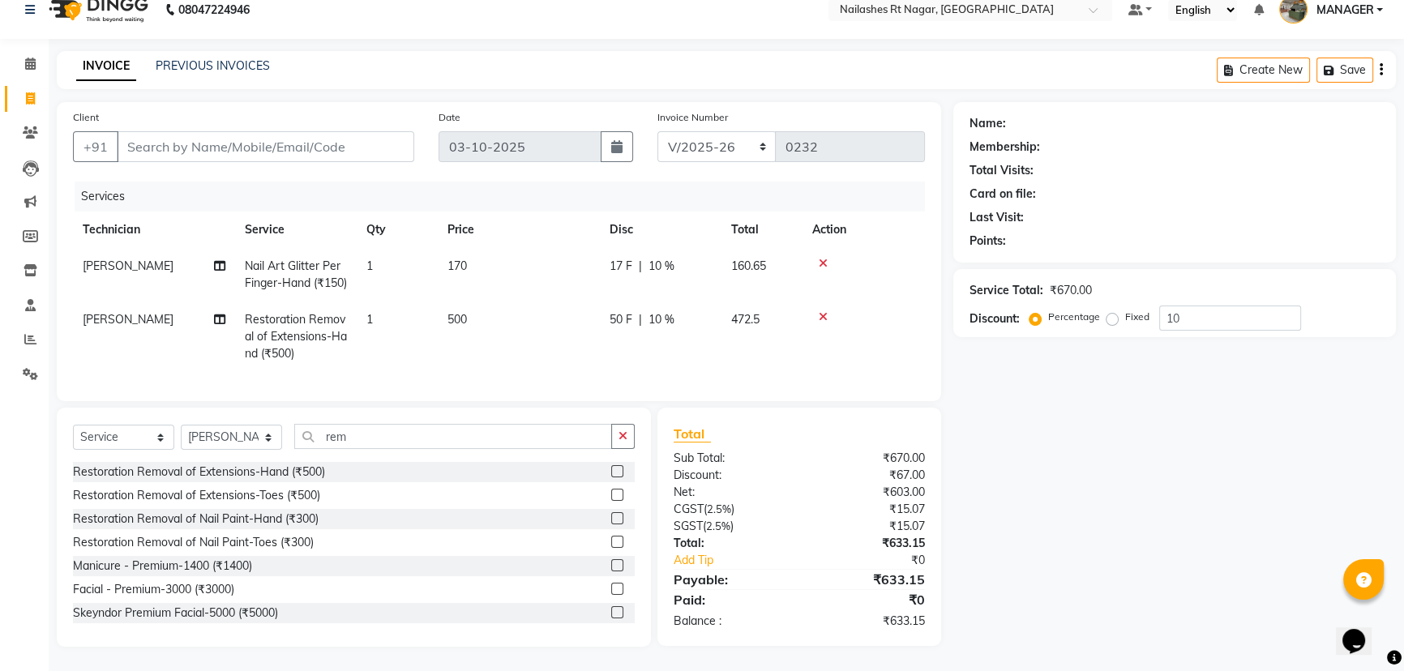
click at [1140, 528] on div "Name: Membership: Total Visits: Card on file: Last Visit: Points: Service Total…" at bounding box center [1180, 374] width 455 height 545
click at [486, 259] on td "170" at bounding box center [519, 274] width 162 height 53
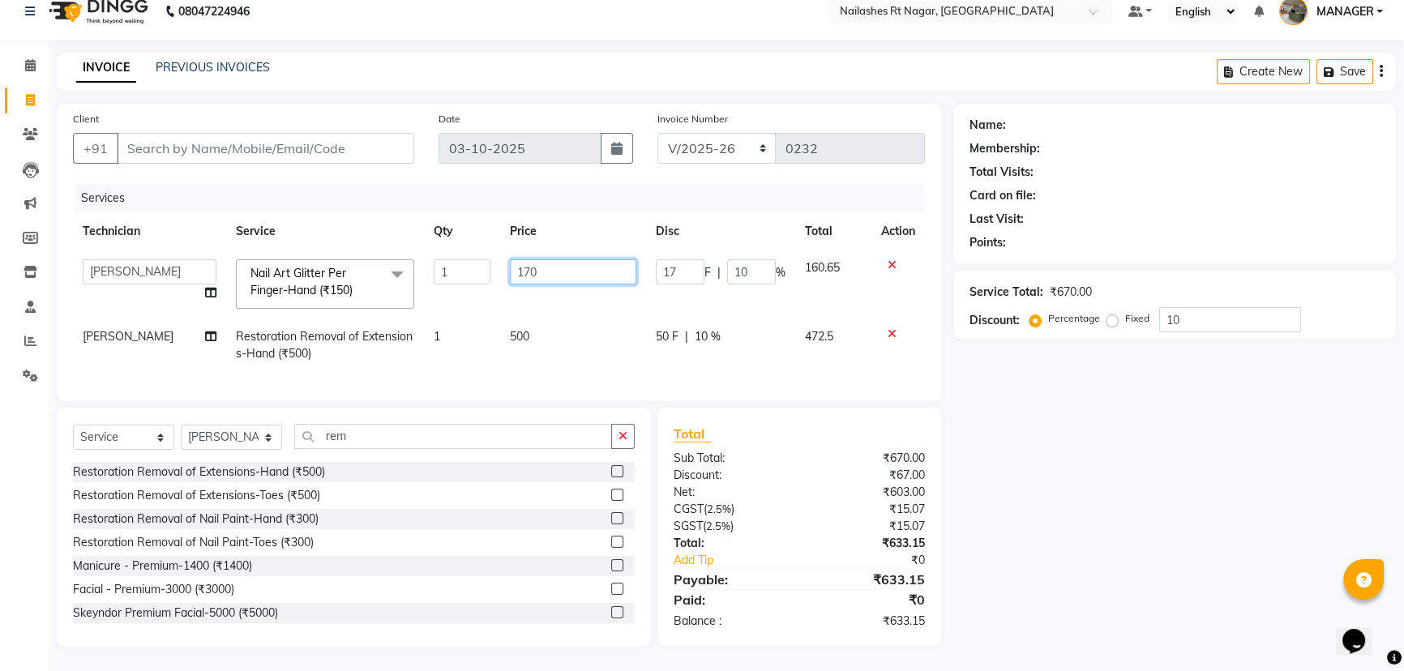
click at [571, 259] on input "170" at bounding box center [573, 271] width 126 height 25
type input "150"
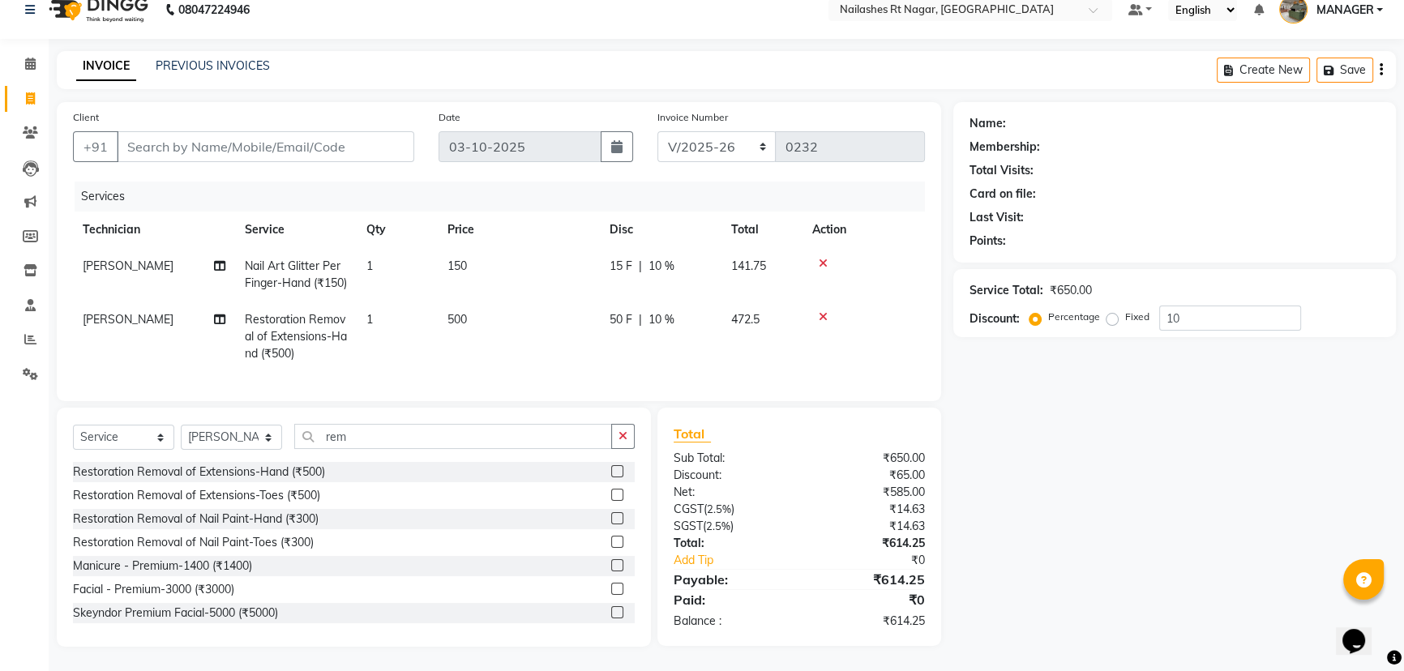
click at [1288, 535] on div "Name: Membership: Total Visits: Card on file: Last Visit: Points: Service Total…" at bounding box center [1180, 374] width 455 height 545
click at [309, 138] on input "Client" at bounding box center [265, 146] width 297 height 31
type input "7"
type input "0"
type input "7022302427"
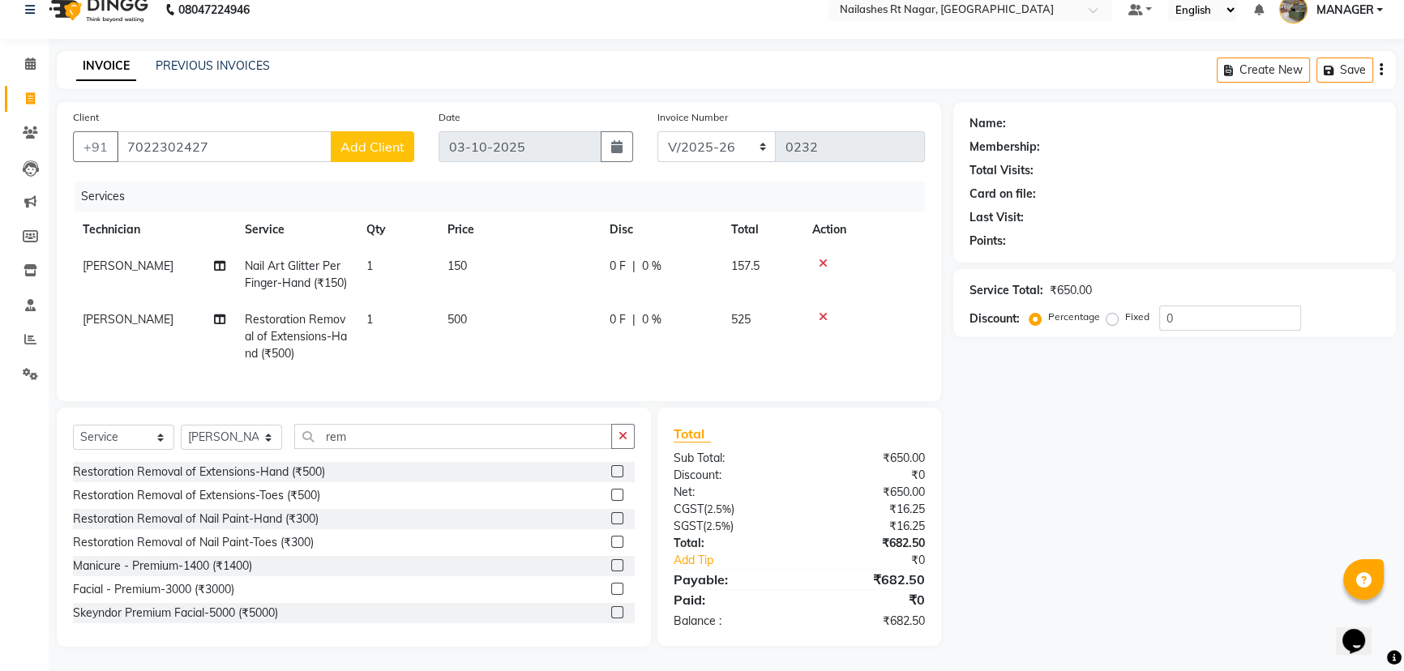
drag, startPoint x: 356, startPoint y: 156, endPoint x: 363, endPoint y: 146, distance: 12.8
click at [363, 146] on div "Client [PHONE_NUMBER] Add Client" at bounding box center [244, 142] width 366 height 66
click at [372, 141] on span "Add Client" at bounding box center [372, 147] width 64 height 16
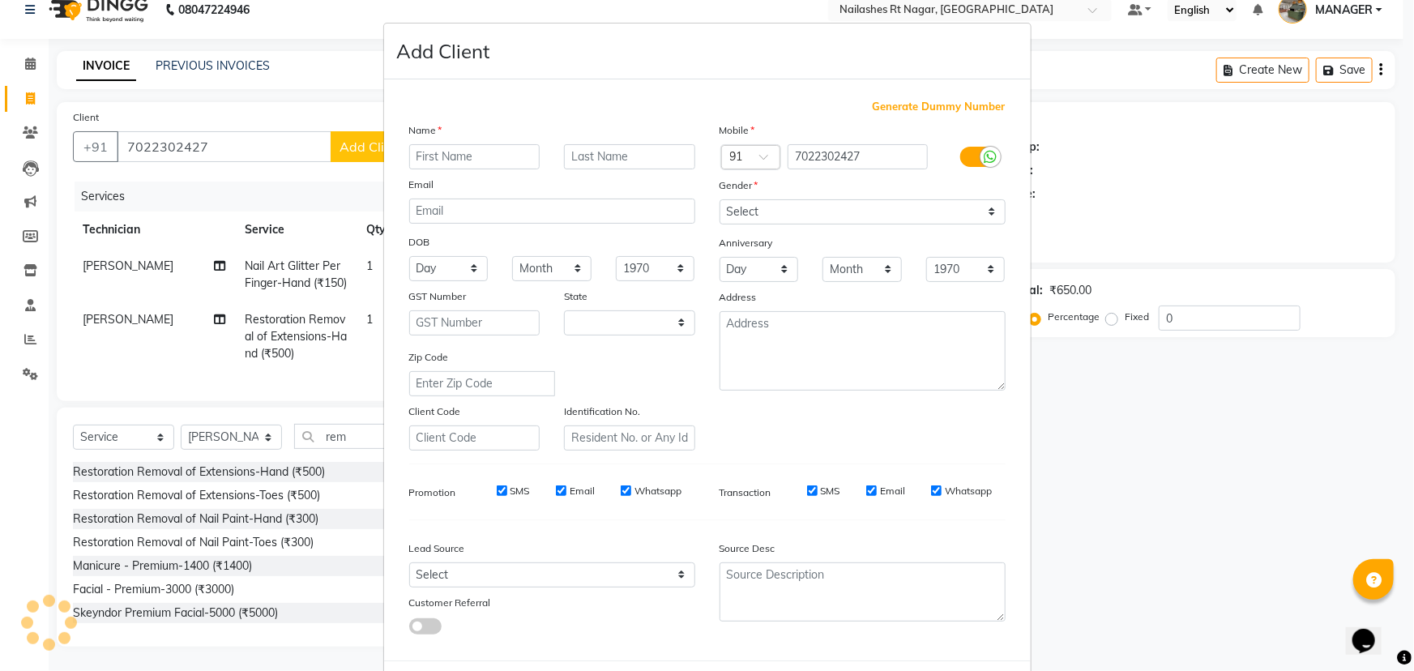
select select "21"
click at [425, 167] on input "text" at bounding box center [474, 156] width 131 height 25
type input "laaaba"
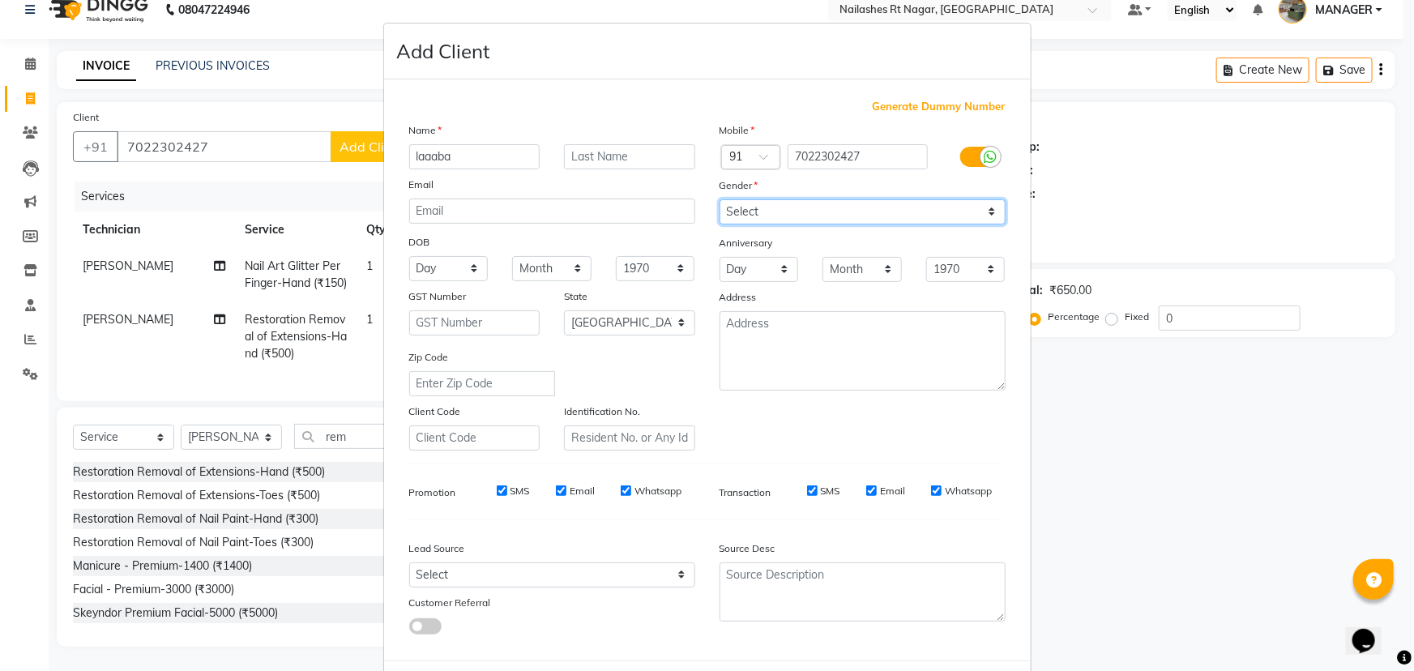
click at [796, 210] on select "Select [DEMOGRAPHIC_DATA] [DEMOGRAPHIC_DATA] Other Prefer Not To Say" at bounding box center [863, 211] width 286 height 25
select select "[DEMOGRAPHIC_DATA]"
click at [720, 199] on select "Select [DEMOGRAPHIC_DATA] [DEMOGRAPHIC_DATA] Other Prefer Not To Say" at bounding box center [863, 211] width 286 height 25
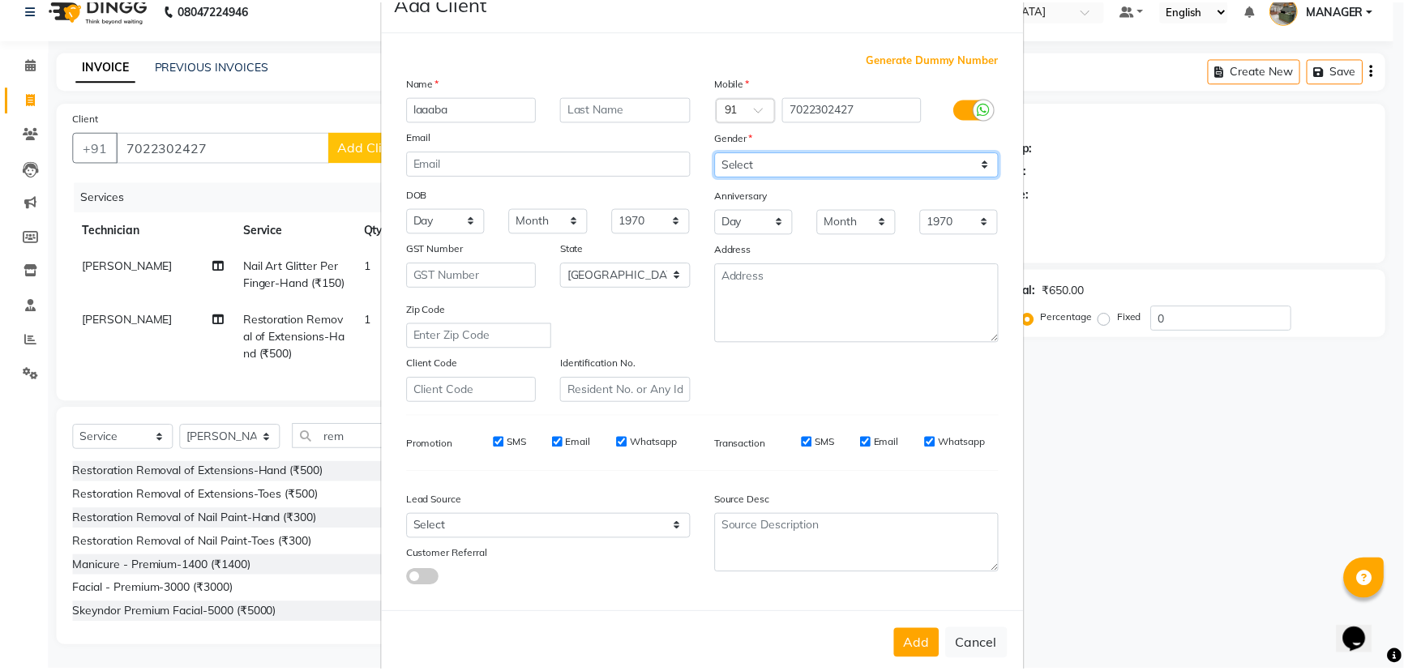
scroll to position [81, 0]
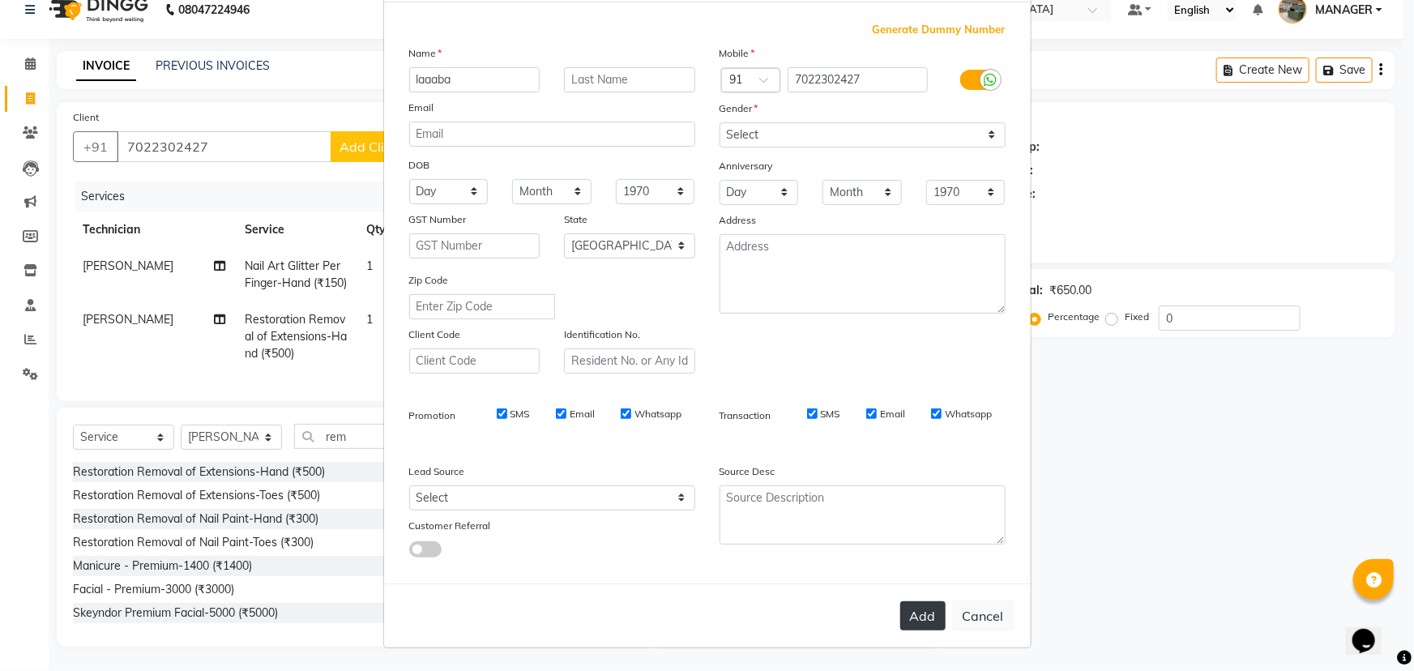
click at [917, 616] on button "Add" at bounding box center [922, 615] width 45 height 29
select select
select select "null"
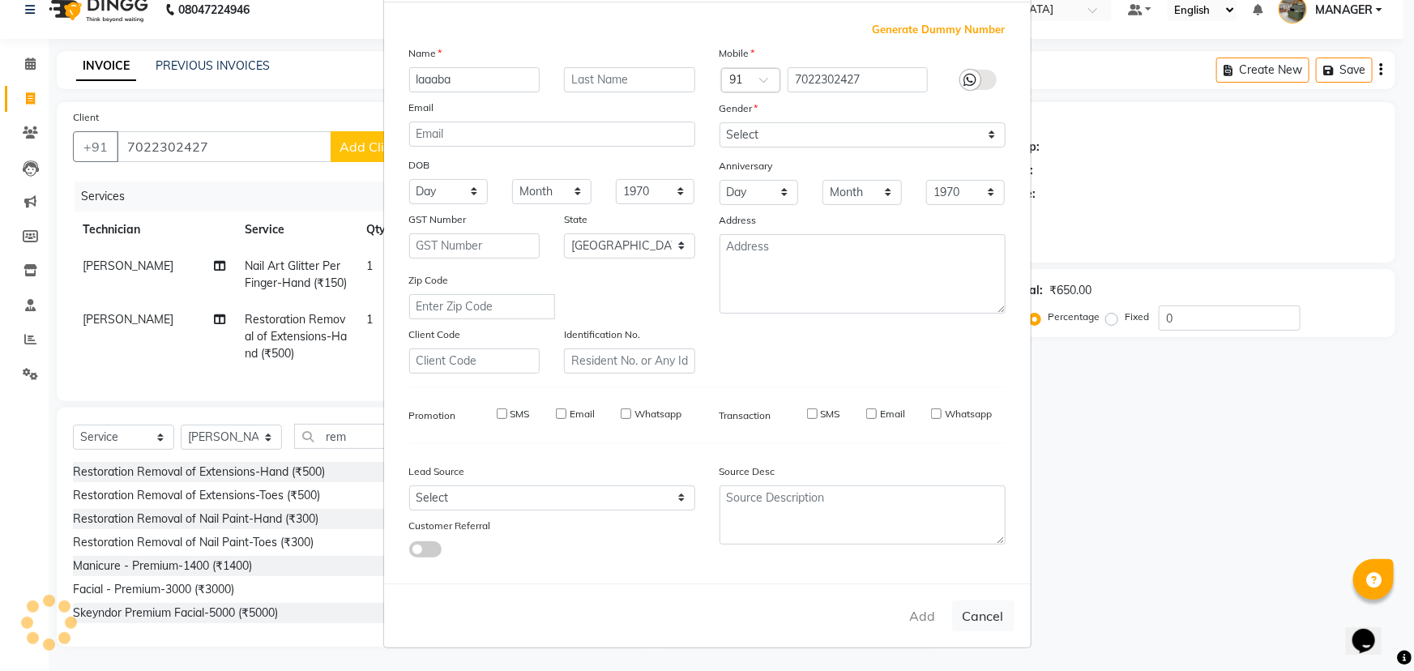
select select
checkbox input "false"
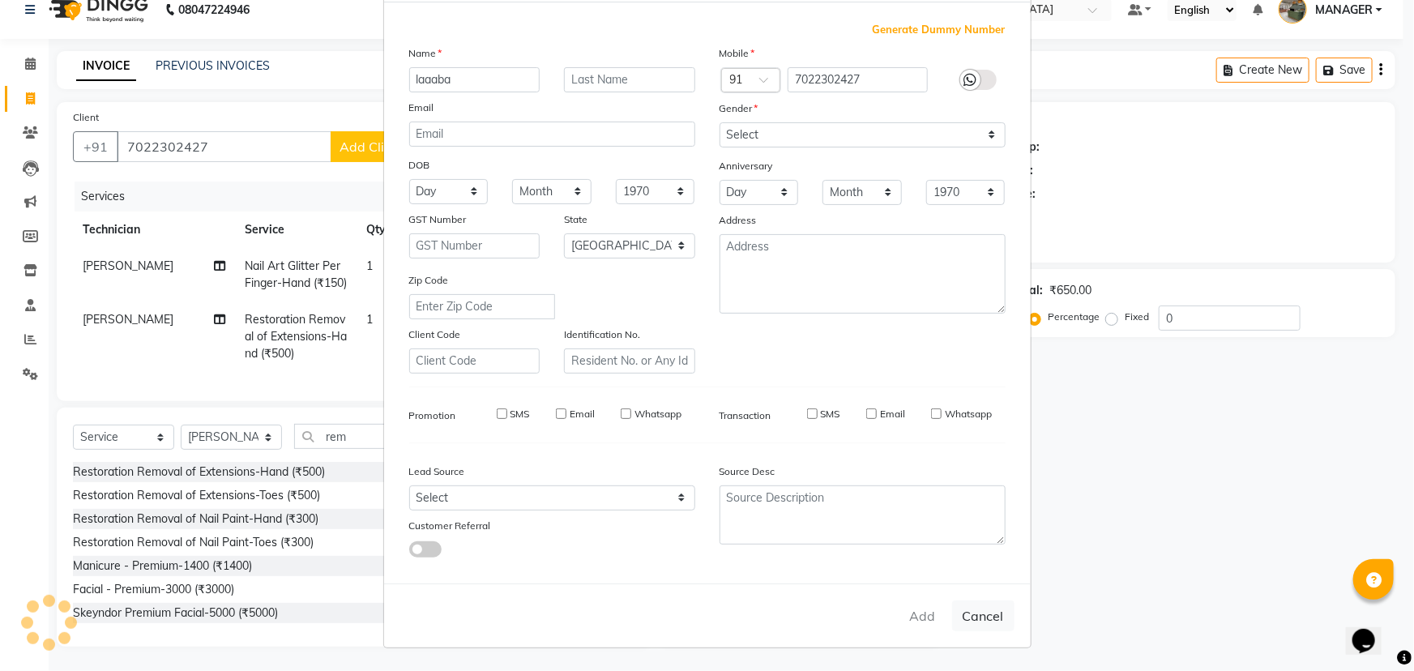
checkbox input "false"
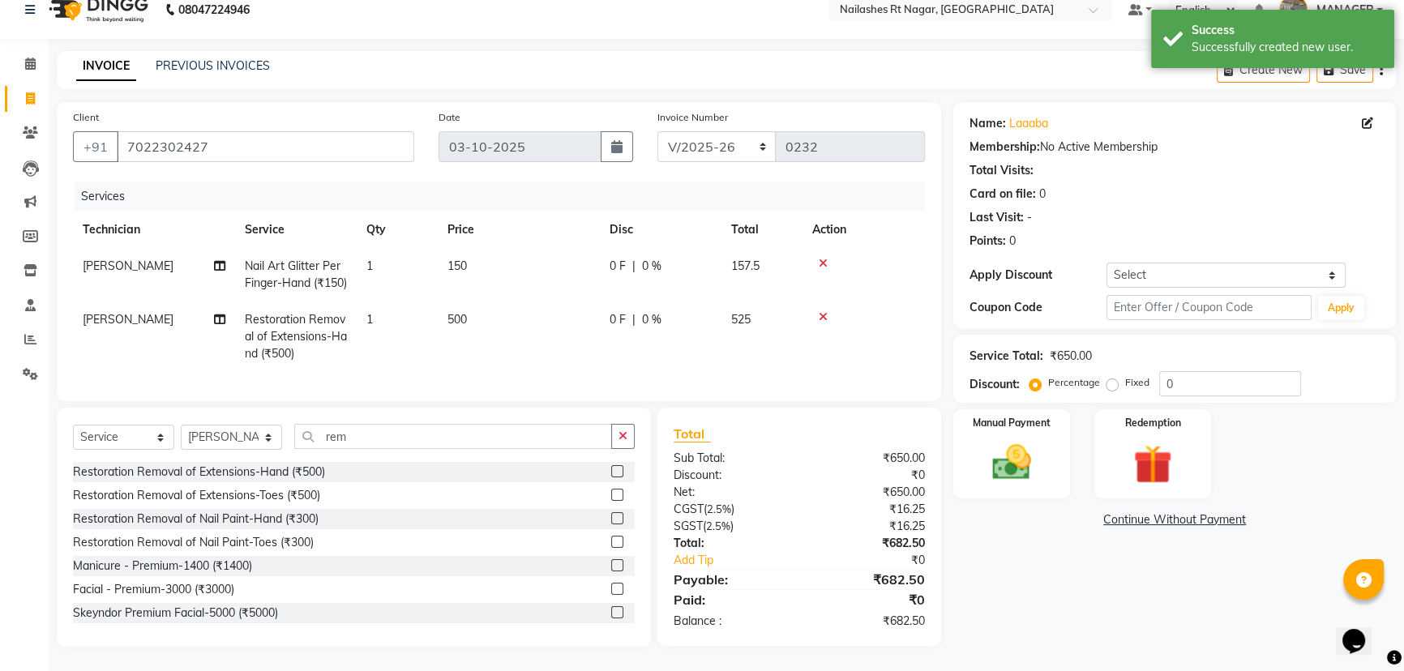
scroll to position [48, 0]
click at [1247, 371] on input "0" at bounding box center [1230, 383] width 142 height 25
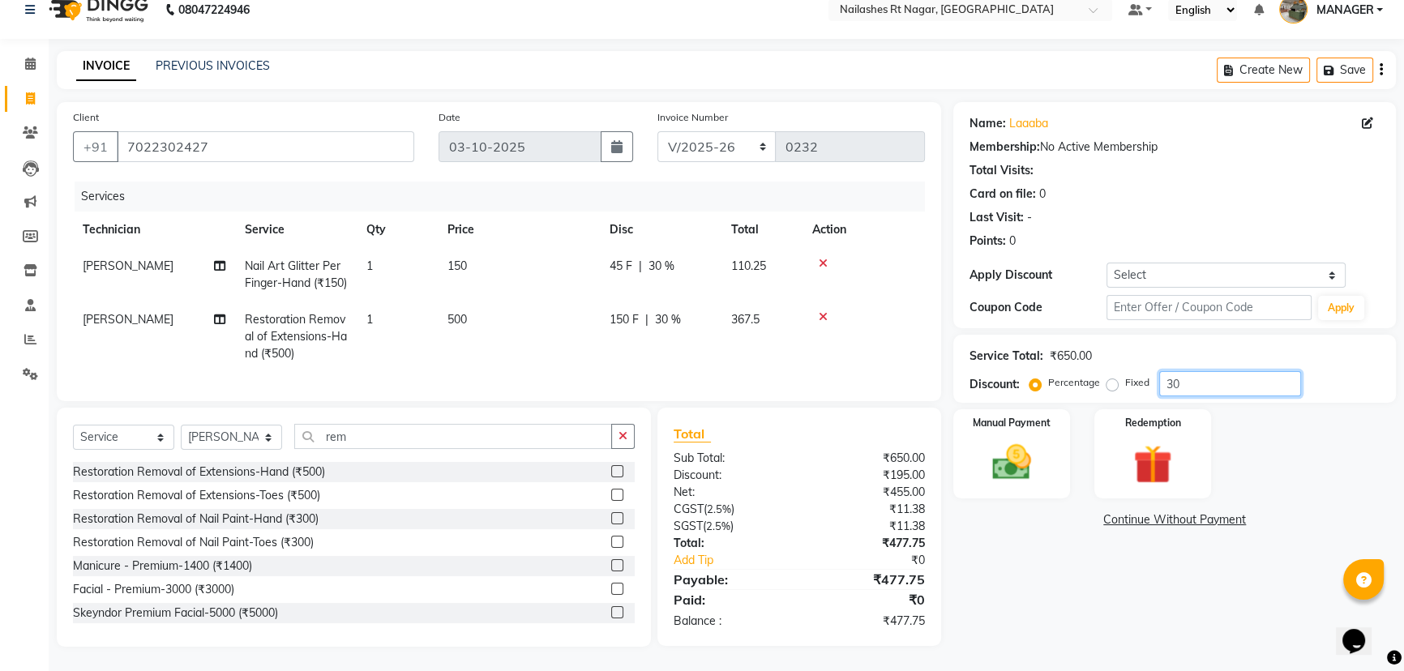
click at [1200, 367] on div "Service Total: ₹650.00 Discount: Percentage Fixed 30" at bounding box center [1174, 369] width 443 height 68
type input "3"
type input "10"
click at [1061, 581] on div "Name: Laaaba Membership: No Active Membership Total Visits: Card on file: 0 Las…" at bounding box center [1180, 374] width 455 height 545
click at [1024, 449] on img at bounding box center [1012, 462] width 66 height 46
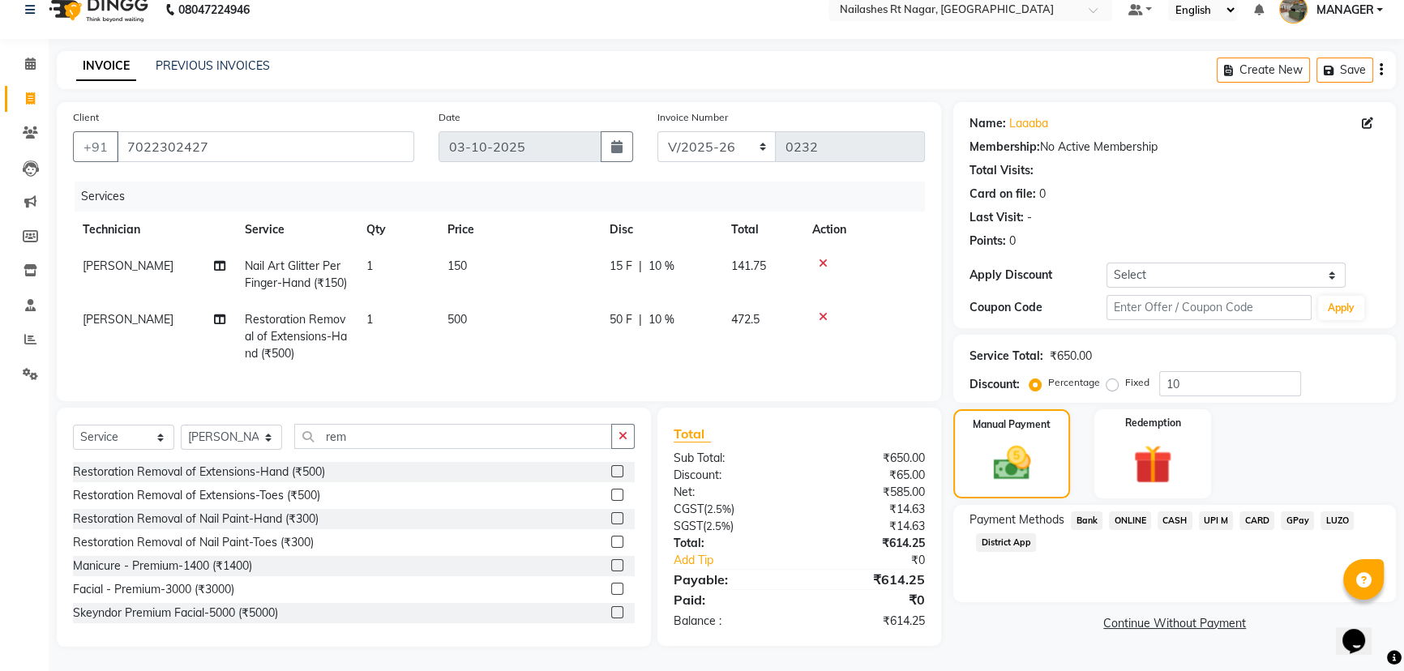
click at [1251, 511] on span "CARD" at bounding box center [1256, 520] width 35 height 19
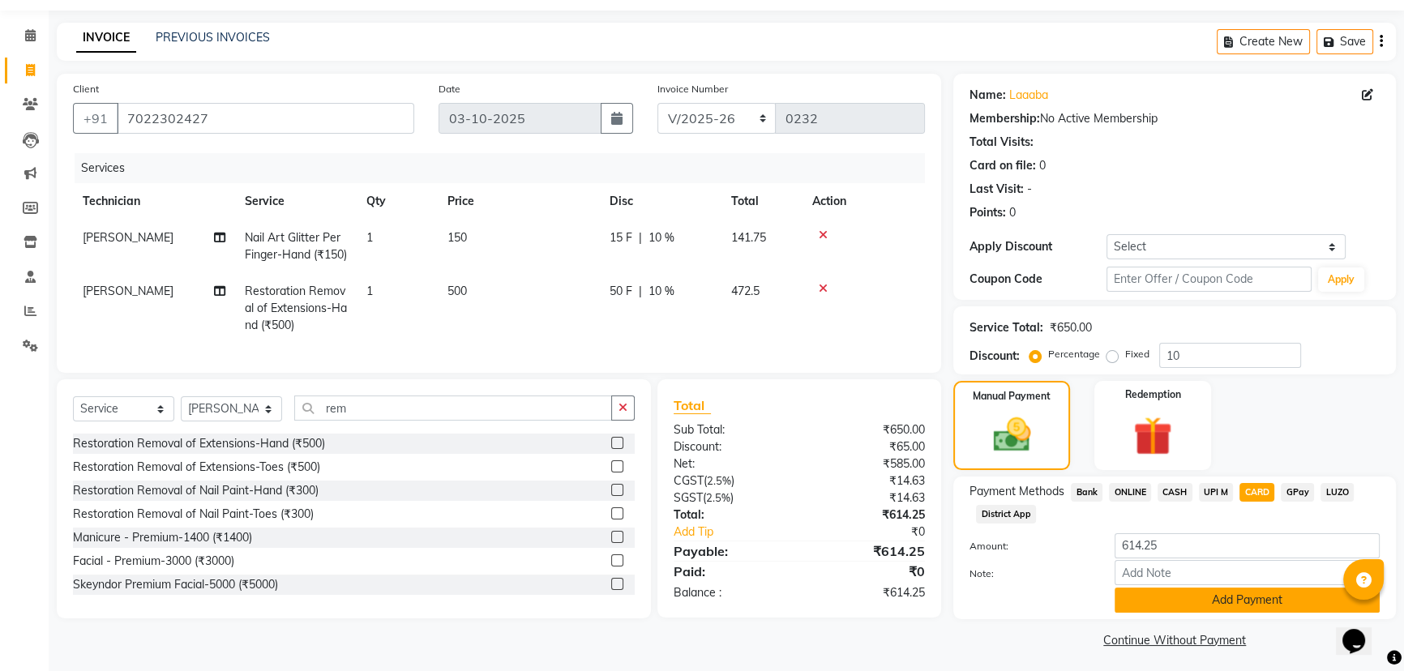
click at [1272, 599] on button "Add Payment" at bounding box center [1246, 600] width 265 height 25
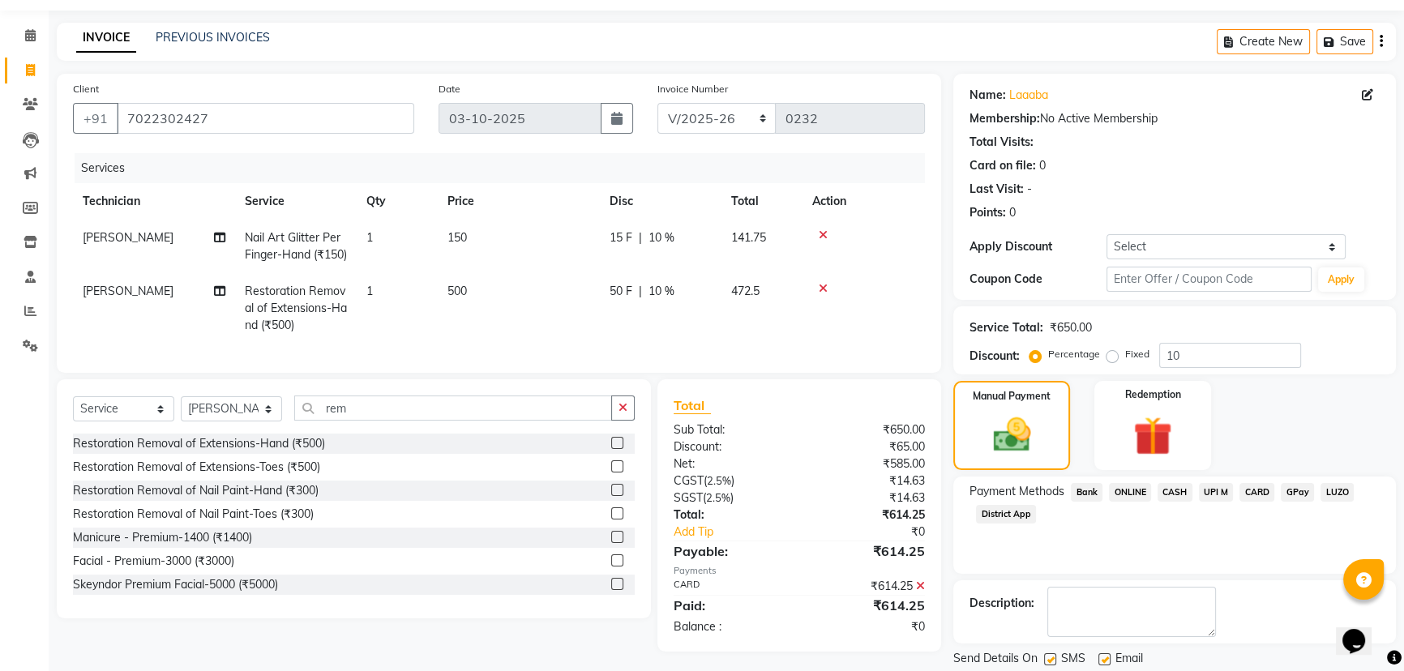
click at [1258, 494] on span "CARD" at bounding box center [1256, 492] width 35 height 19
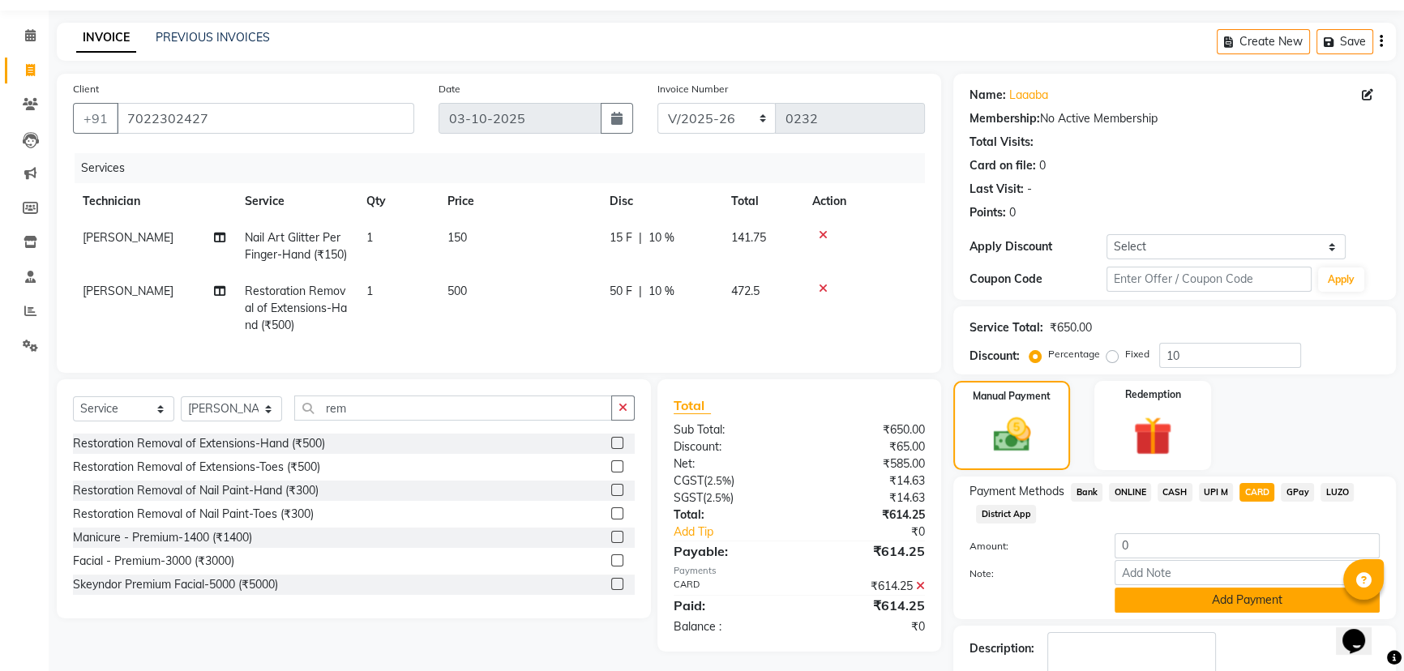
click at [1255, 608] on button "Add Payment" at bounding box center [1246, 600] width 265 height 25
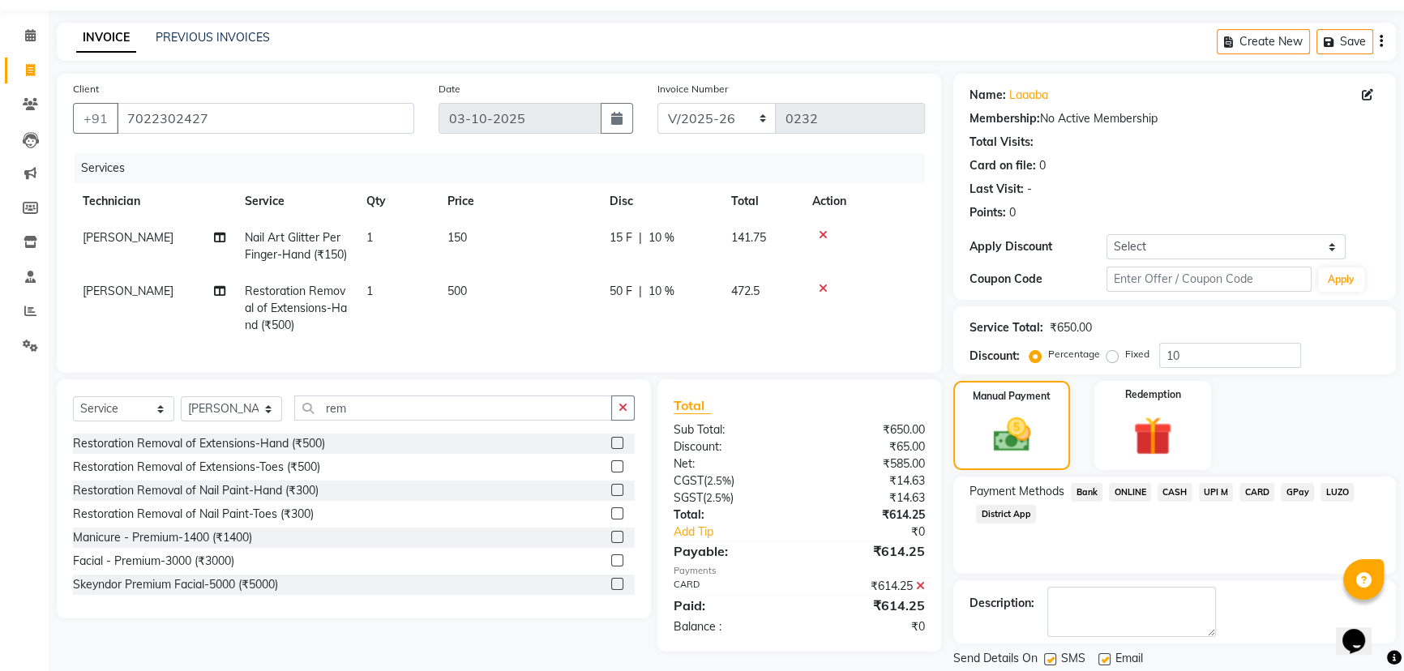
scroll to position [98, 0]
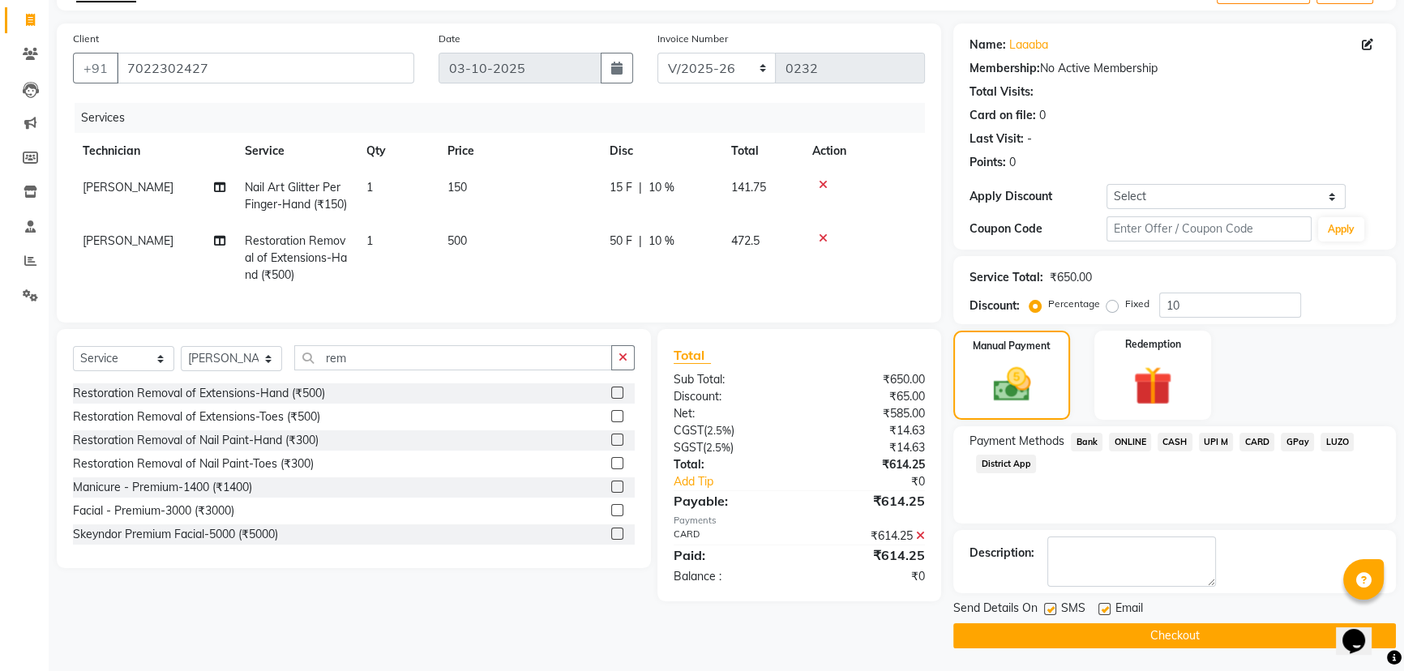
click at [1212, 634] on button "Checkout" at bounding box center [1174, 635] width 443 height 25
